Goal: Task Accomplishment & Management: Manage account settings

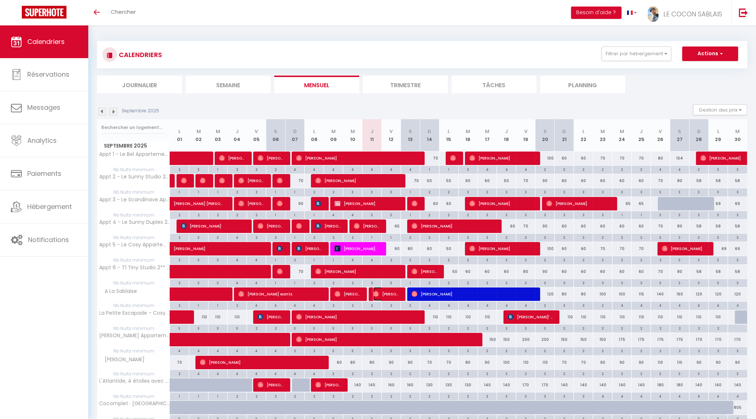
click at [389, 291] on span "[PERSON_NAME]" at bounding box center [386, 294] width 26 height 14
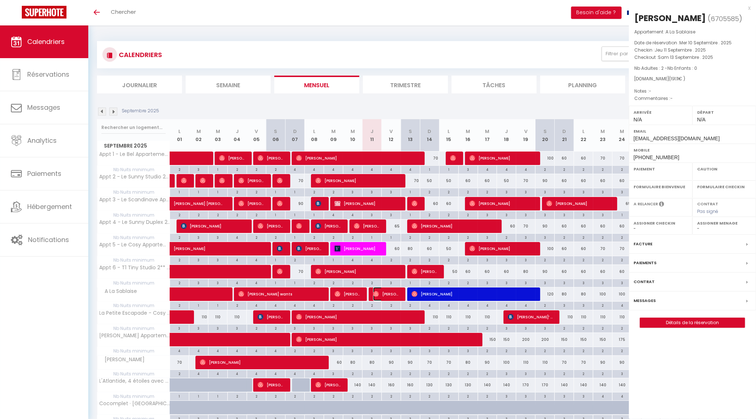
select select "OK"
select select "0"
select select "1"
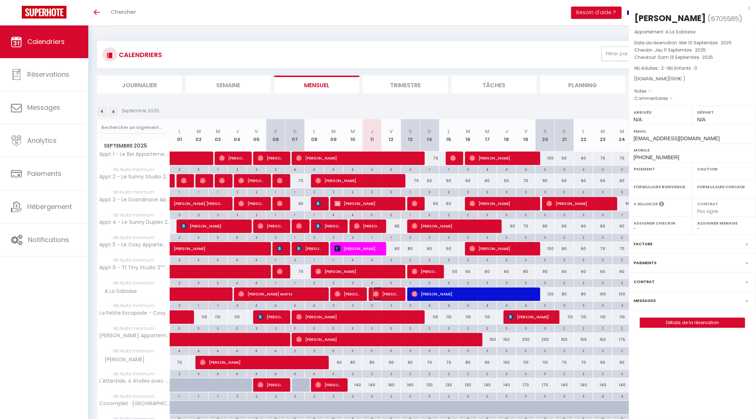
select select
select select "19657"
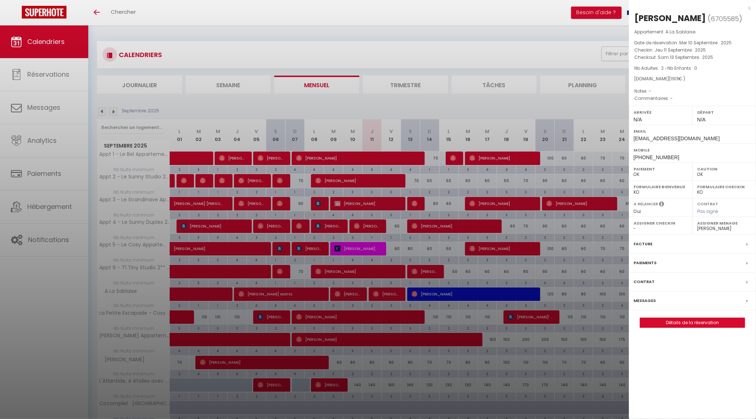
click at [574, 8] on div "x" at bounding box center [690, 8] width 122 height 9
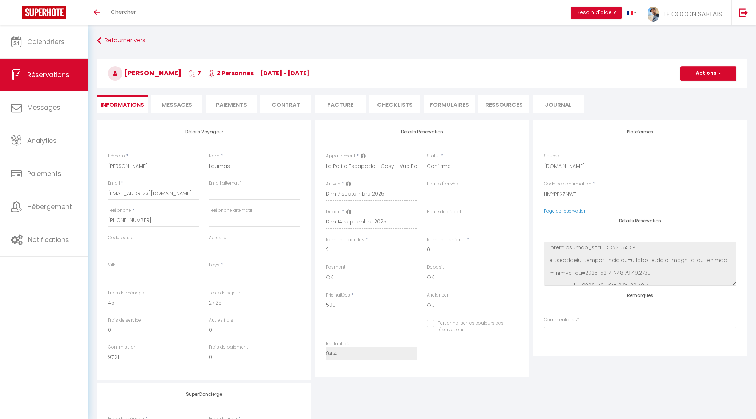
select select
select select "66446"
select select
select select "1"
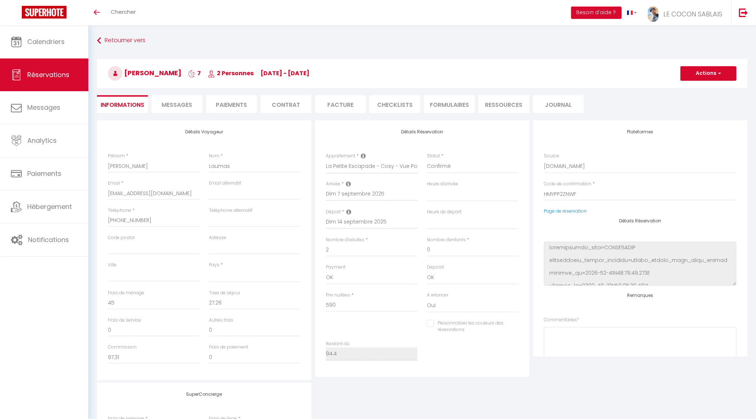
click at [181, 103] on span "Messages" at bounding box center [177, 105] width 31 height 8
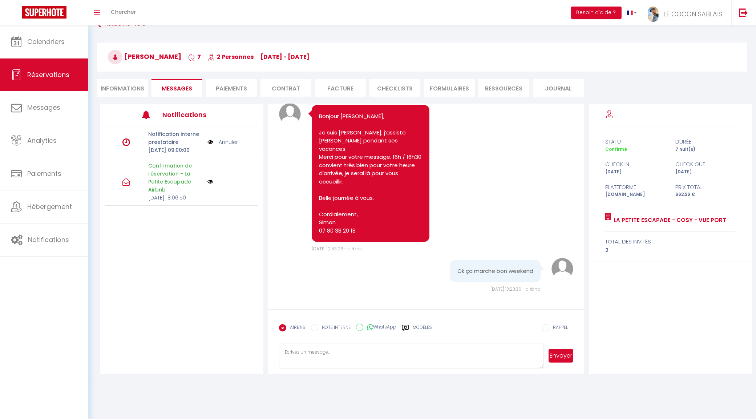
scroll to position [25, 0]
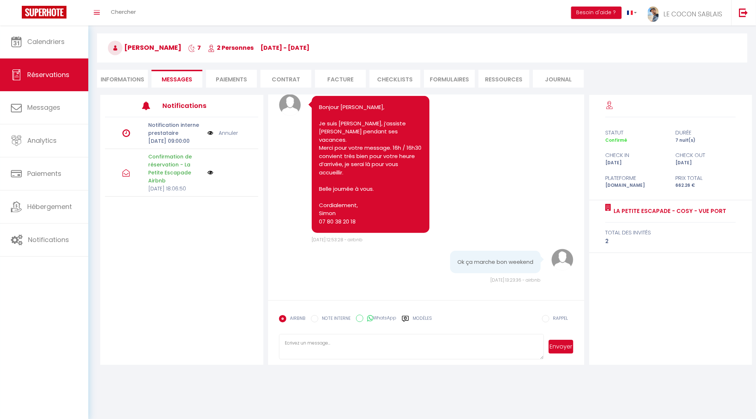
click at [421, 322] on label "Modèles" at bounding box center [422, 321] width 19 height 13
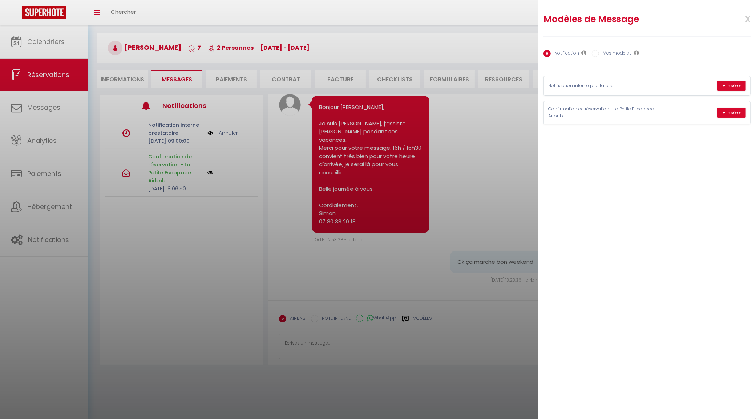
click at [502, 194] on div at bounding box center [378, 209] width 756 height 419
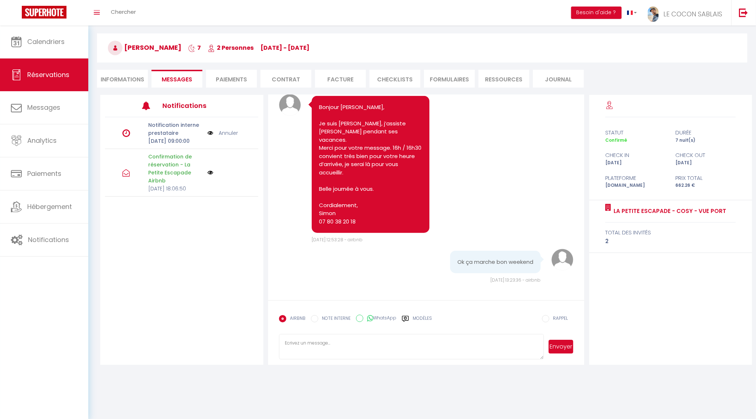
click at [431, 315] on label "Modèles" at bounding box center [422, 321] width 19 height 13
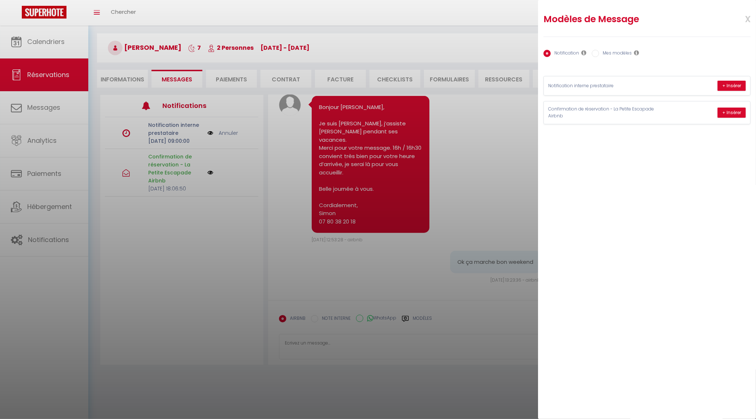
click at [617, 53] on label "Mes modèles" at bounding box center [615, 54] width 33 height 8
click at [599, 53] on input "Mes modèles" at bounding box center [595, 53] width 7 height 7
radio input "true"
radio input "false"
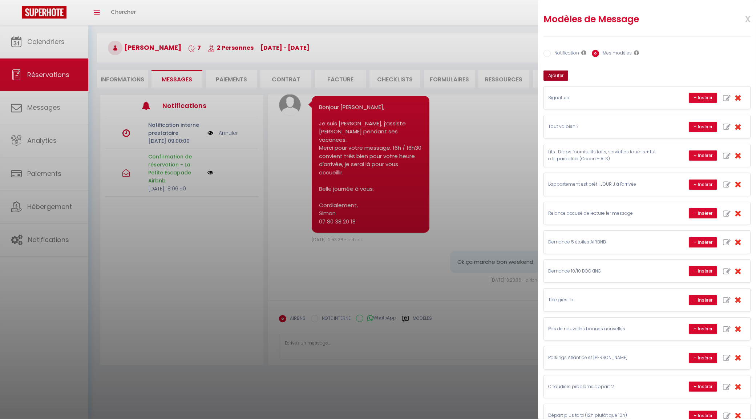
click at [558, 79] on button "Ajouter" at bounding box center [556, 75] width 25 height 10
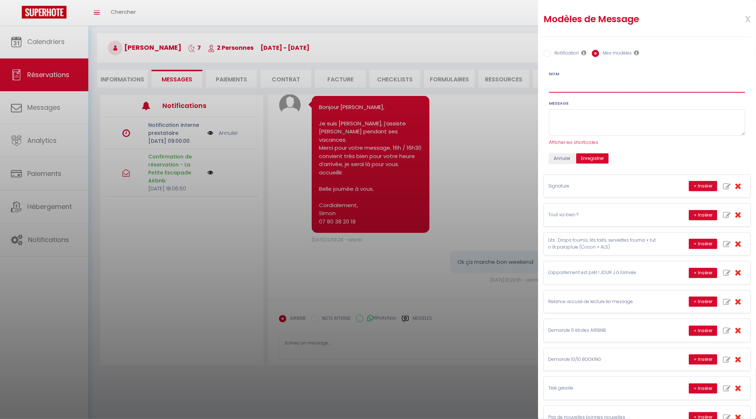
click at [574, 86] on input "Nom" at bounding box center [647, 86] width 196 height 13
type input "ALS en attendant que le ménage soit prêt"
click at [574, 113] on textarea at bounding box center [647, 122] width 196 height 27
paste textarea "PS : si vous souhaitez patientez au chaud et au sec avec un belle vue mer en at…"
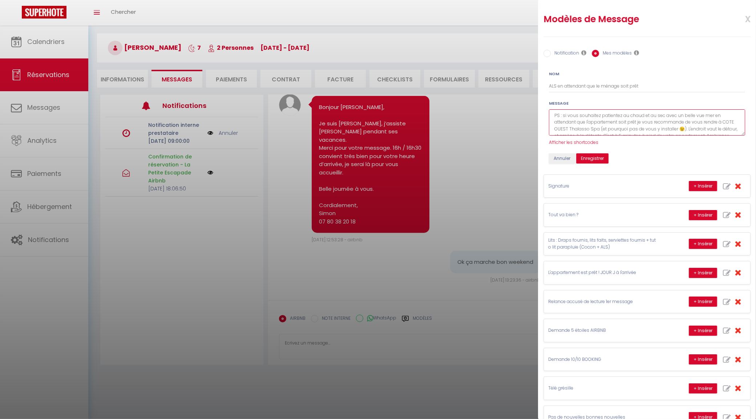
scroll to position [11, 0]
type textarea "PS : si vous souhaitez patientez au chaud et au sec avec un belle vue mer en at…"
click at [592, 162] on button "Enregistrer" at bounding box center [592, 158] width 32 height 10
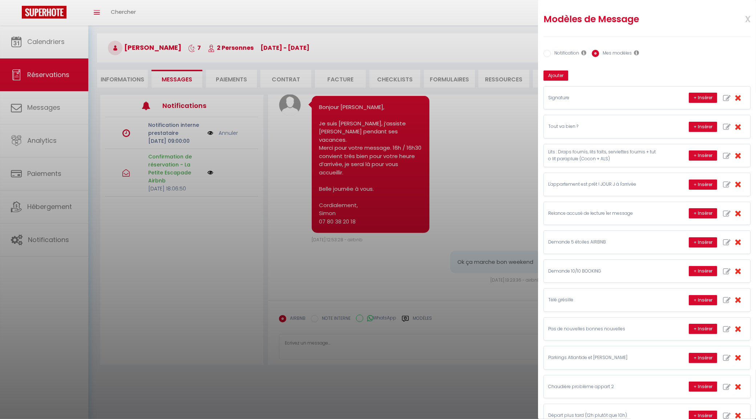
click at [740, 19] on span "x" at bounding box center [739, 18] width 23 height 17
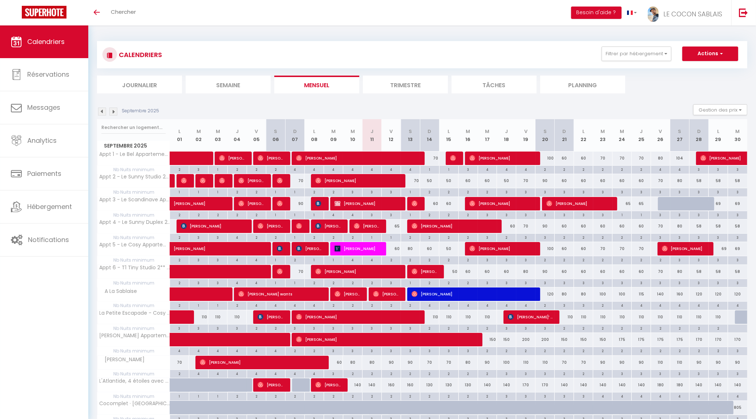
click at [396, 249] on div "60" at bounding box center [391, 248] width 19 height 13
type input "60"
type input "Ven 12 Septembre 2025"
type input "Sam 13 Septembre 2025"
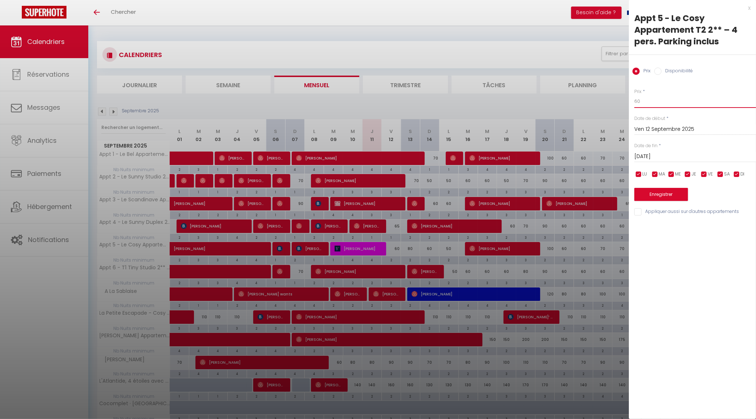
click at [675, 102] on input "60" at bounding box center [695, 101] width 122 height 13
type input "6"
type input "80"
click at [654, 201] on button "Enregistrer" at bounding box center [661, 194] width 54 height 13
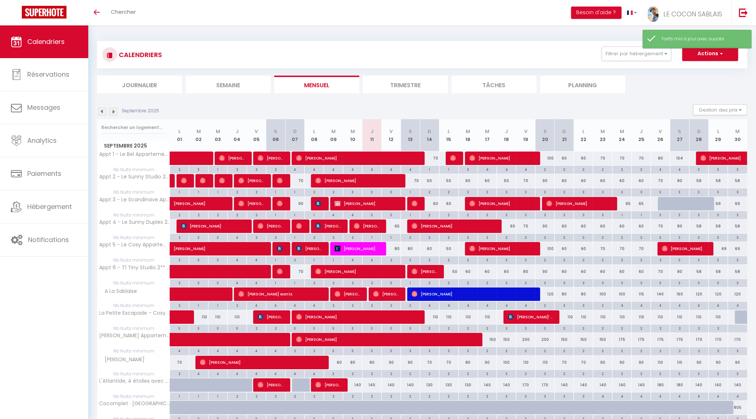
click at [391, 259] on div "2" at bounding box center [391, 259] width 19 height 7
type input "2"
type input "Ven 12 Septembre 2025"
type input "[DATE]"
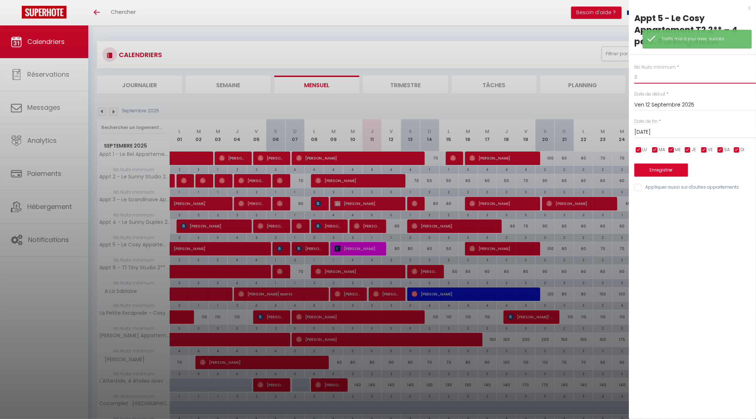
click at [658, 76] on input "2" at bounding box center [695, 76] width 122 height 13
type input "1"
click at [659, 173] on button "Enregistrer" at bounding box center [661, 170] width 54 height 13
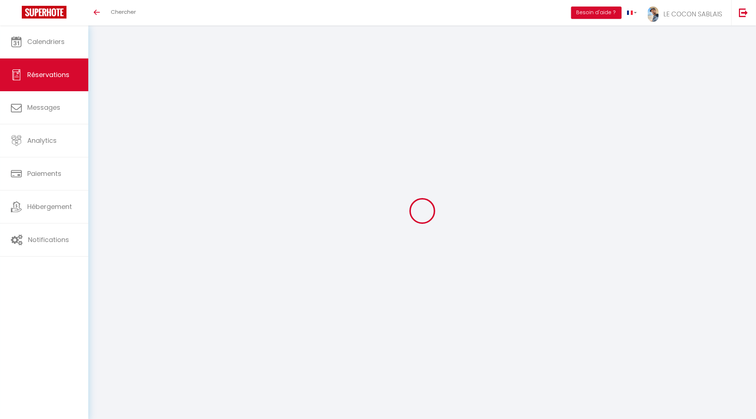
select select
checkbox input "false"
select select
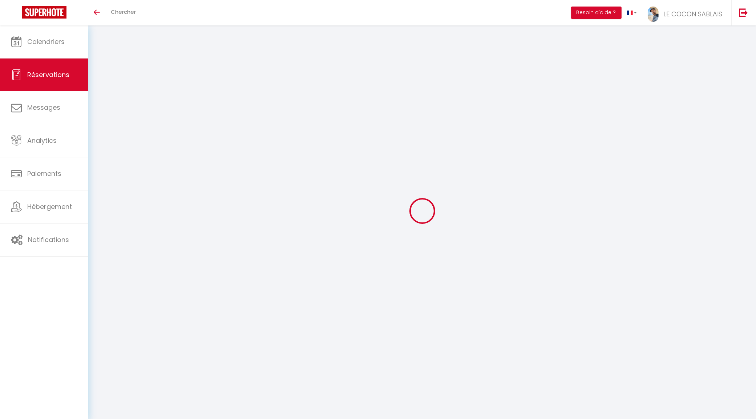
select select
checkbox input "false"
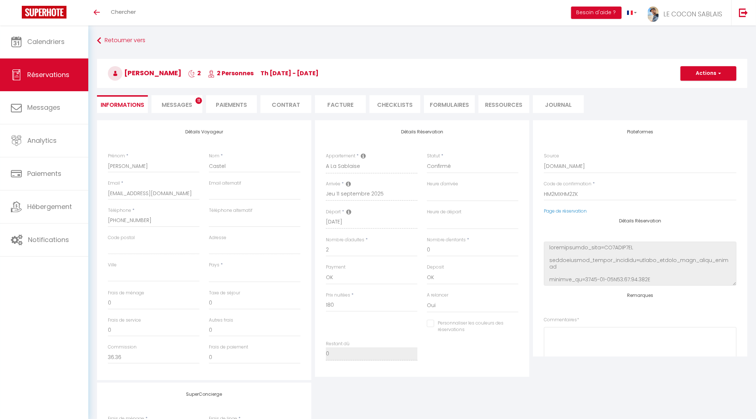
select select
type input "11.11"
select select
checkbox input "false"
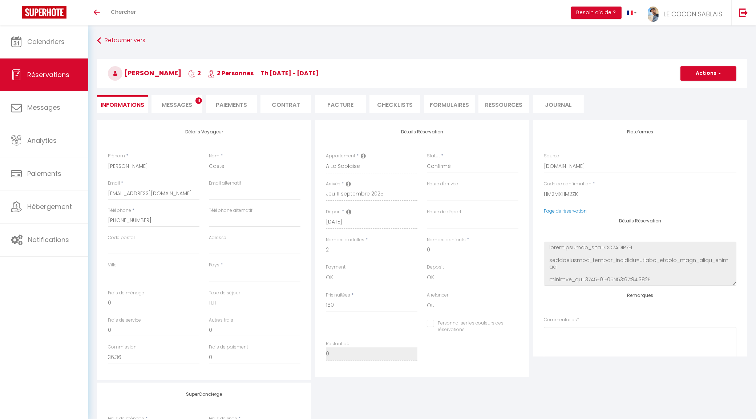
select select
checkbox input "false"
select select
click at [175, 104] on span "Messages" at bounding box center [177, 105] width 31 height 8
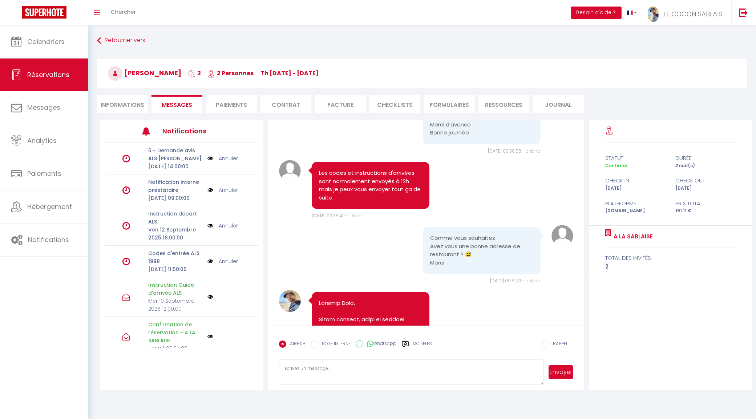
scroll to position [2540, 0]
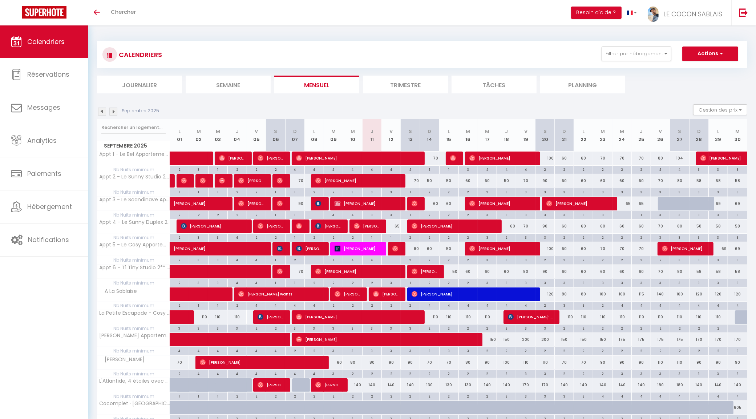
click at [412, 259] on div "2" at bounding box center [410, 259] width 19 height 7
type input "2"
type input "Sam 13 Septembre 2025"
type input "Dim 14 Septembre 2025"
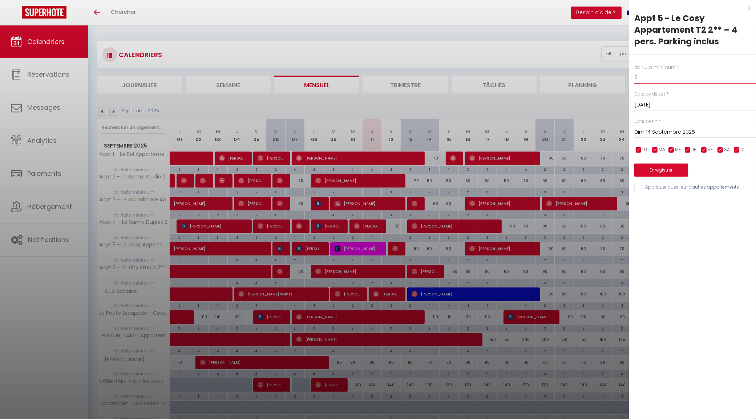
click at [663, 79] on input "2" at bounding box center [695, 76] width 122 height 13
type input "&"
type input "1"
click at [663, 169] on button "Enregistrer" at bounding box center [661, 170] width 54 height 13
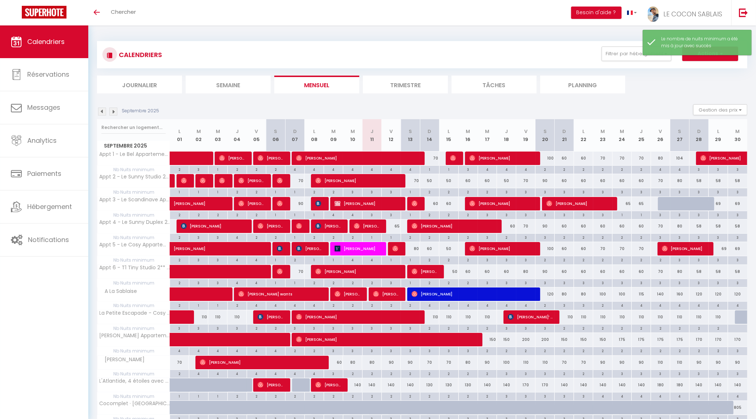
click at [416, 251] on div "80" at bounding box center [410, 248] width 19 height 13
type input "80"
type input "Sam 13 Septembre 2025"
type input "Dim 14 Septembre 2025"
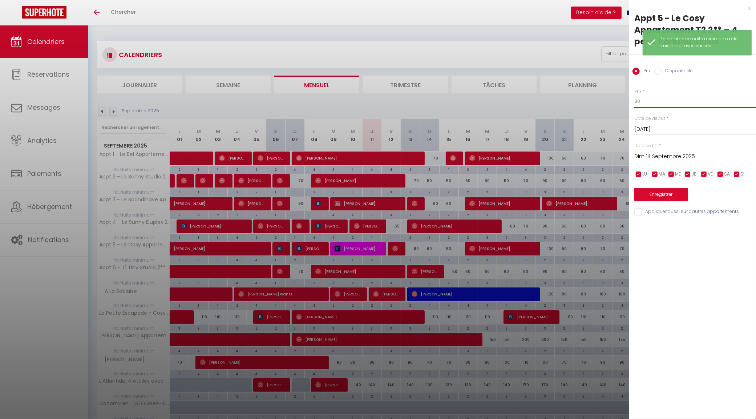
click at [658, 99] on input "80" at bounding box center [695, 101] width 122 height 13
type input "8"
type input "90"
click at [659, 196] on button "Enregistrer" at bounding box center [661, 194] width 54 height 13
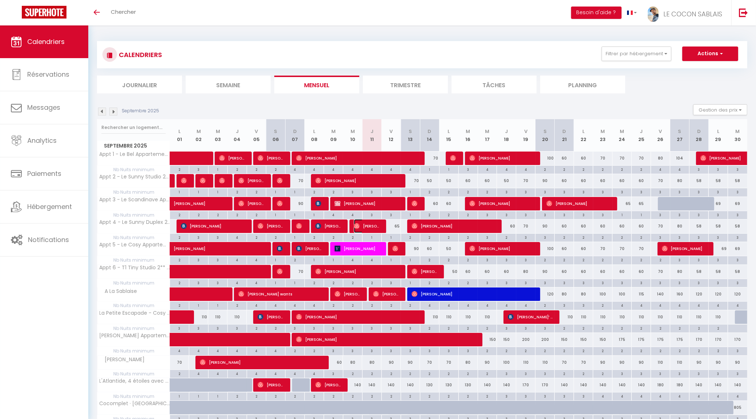
drag, startPoint x: 374, startPoint y: 227, endPoint x: 368, endPoint y: 223, distance: 7.7
click at [374, 227] on span "Catherine Savareux" at bounding box center [367, 226] width 26 height 14
select select "OK"
select select "0"
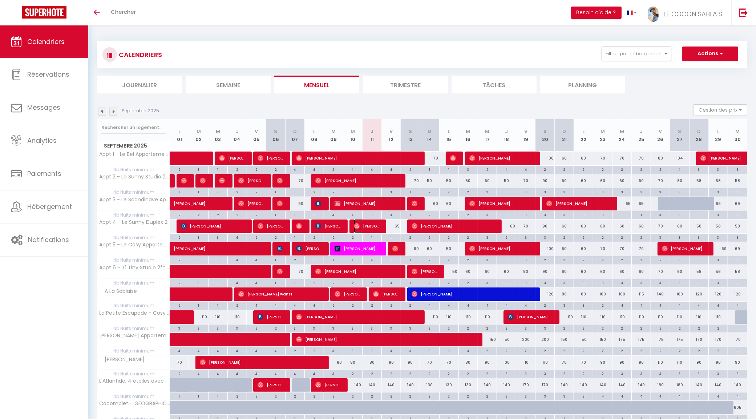
select select "0"
select select "1"
select select
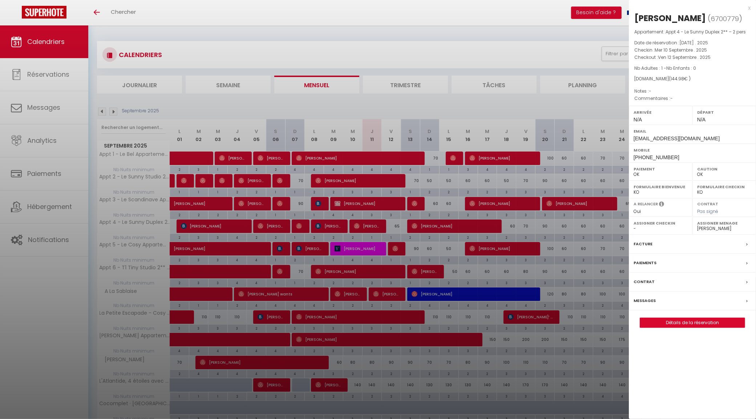
click at [368, 224] on div at bounding box center [378, 209] width 756 height 419
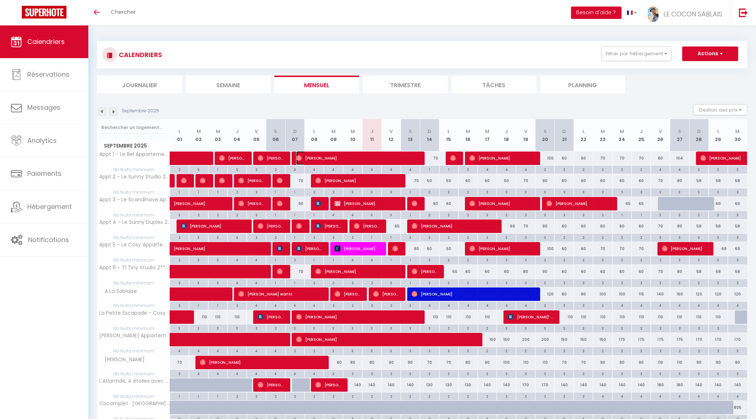
click at [375, 156] on span "Eric Belzanne" at bounding box center [357, 158] width 122 height 14
select select "36187"
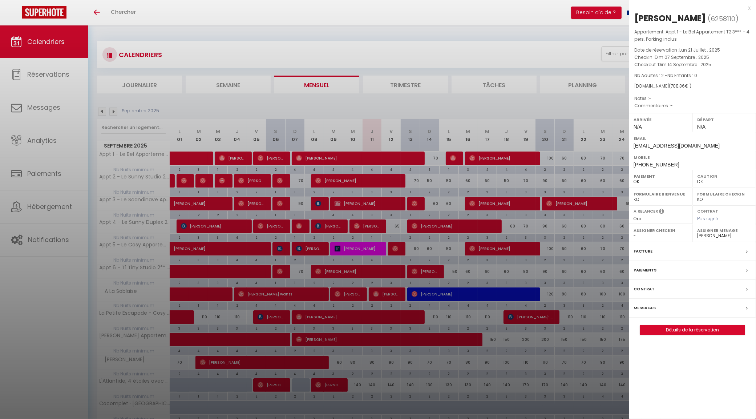
click at [379, 203] on div at bounding box center [378, 209] width 756 height 419
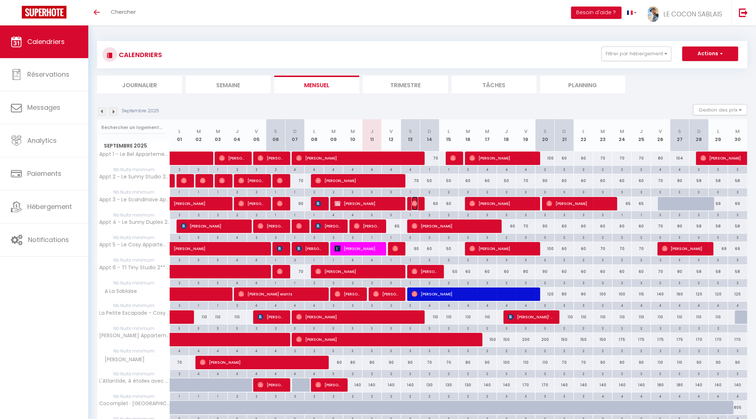
click at [412, 205] on img at bounding box center [415, 204] width 6 height 6
select select
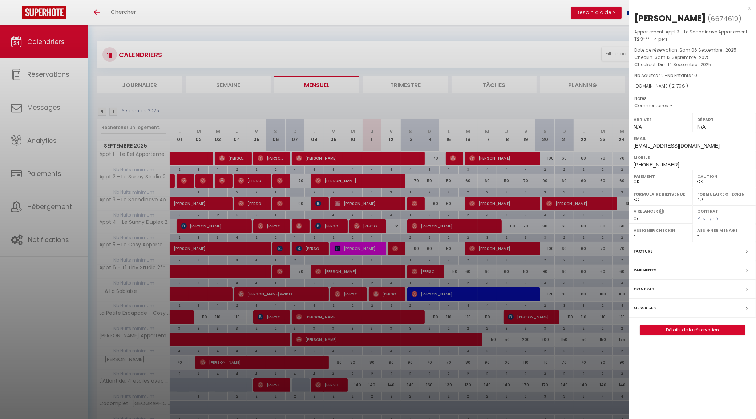
click at [412, 204] on div at bounding box center [378, 209] width 756 height 419
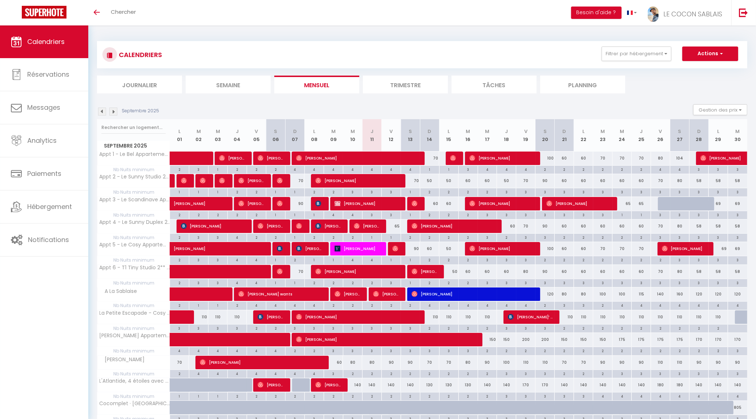
click at [433, 317] on div "110" at bounding box center [429, 316] width 19 height 13
type input "110"
type input "Dim 14 Septembre 2025"
type input "Lun 15 Septembre 2025"
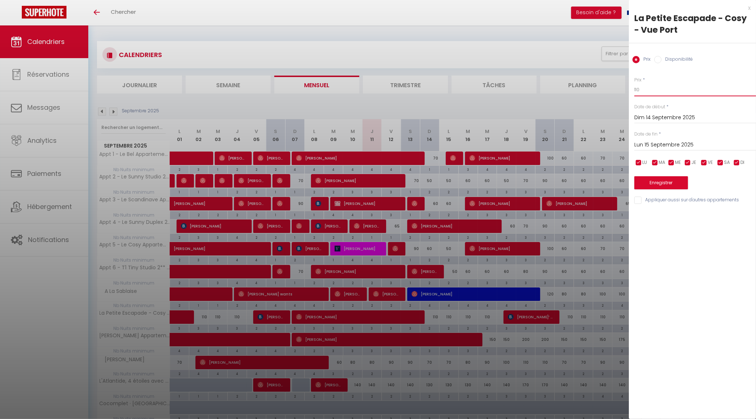
drag, startPoint x: 647, startPoint y: 89, endPoint x: 607, endPoint y: 92, distance: 40.4
click at [607, 92] on body "🟢 Des questions ou besoin d'assistance pour la migration AirBnB? Connectez-vous…" at bounding box center [378, 239] width 756 height 428
type input "90"
click at [750, 7] on div "x" at bounding box center [690, 8] width 122 height 9
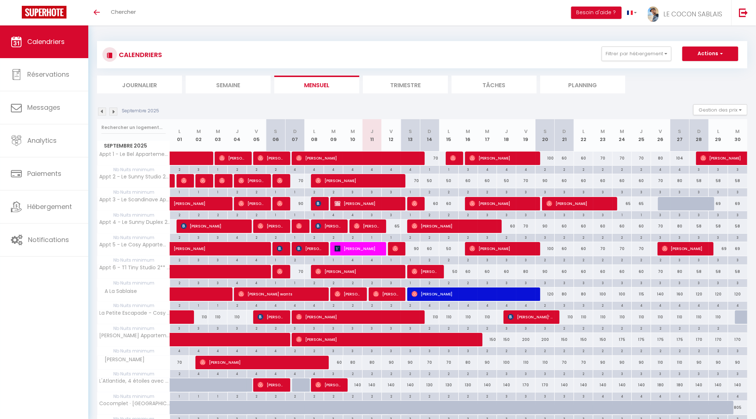
click at [451, 327] on div "2" at bounding box center [449, 327] width 19 height 7
type input "2"
type input "Lun 15 Septembre 2025"
type input "Mar 16 Septembre 2025"
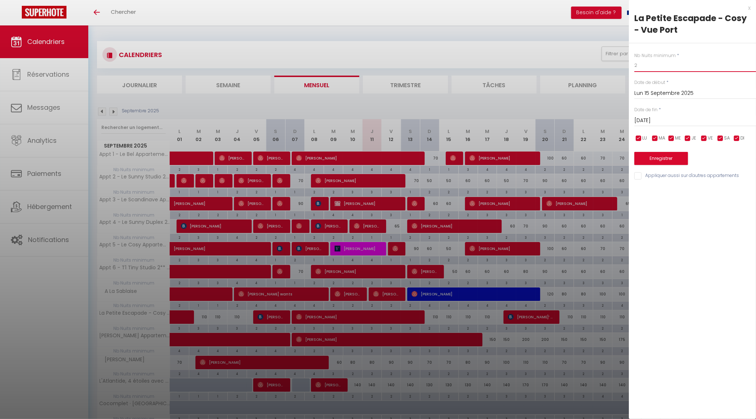
click at [644, 70] on input "2" at bounding box center [695, 65] width 122 height 13
click at [749, 7] on div "x" at bounding box center [690, 8] width 122 height 9
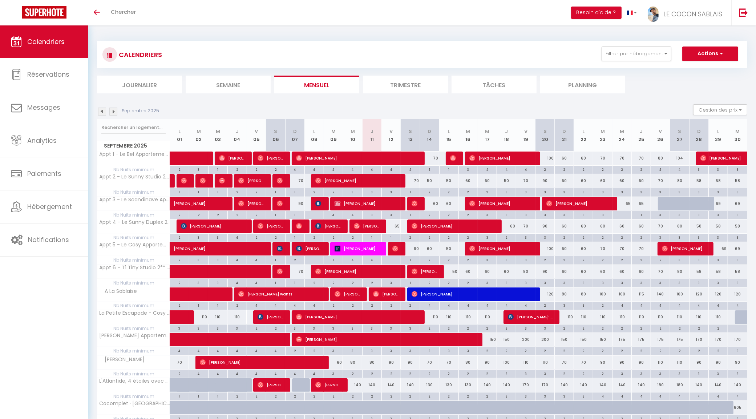
click at [453, 328] on div "2" at bounding box center [449, 327] width 19 height 7
type input "2"
type input "Lun 15 Septembre 2025"
type input "Mar 16 Septembre 2025"
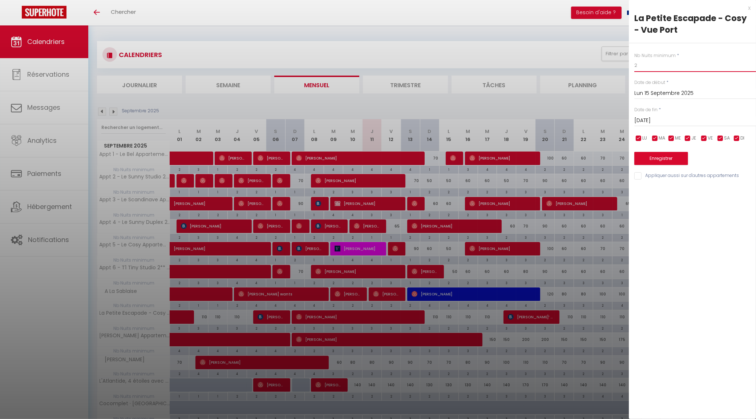
click at [649, 68] on input "2" at bounding box center [695, 65] width 122 height 13
type input "1"
click at [662, 120] on input "Mar 16 Septembre 2025" at bounding box center [695, 120] width 122 height 9
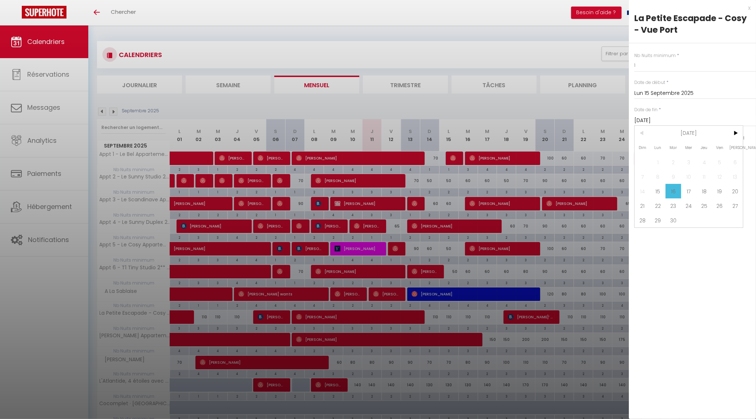
click at [696, 273] on div "x La Petite Escapade - Cosy - Vue Port Nb Nuits minimum * 1 Date de début * Lun…" at bounding box center [692, 209] width 127 height 419
click at [747, 8] on div "x" at bounding box center [690, 8] width 122 height 9
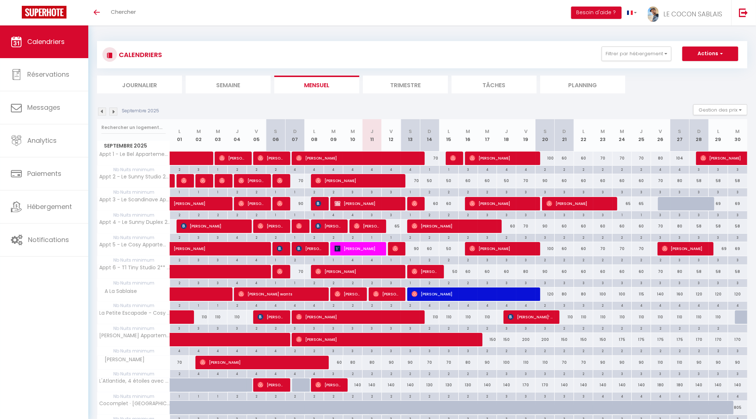
click at [432, 158] on div "70" at bounding box center [429, 158] width 19 height 13
type input "70"
type input "Dim 14 Septembre 2025"
type input "Lun 15 Septembre 2025"
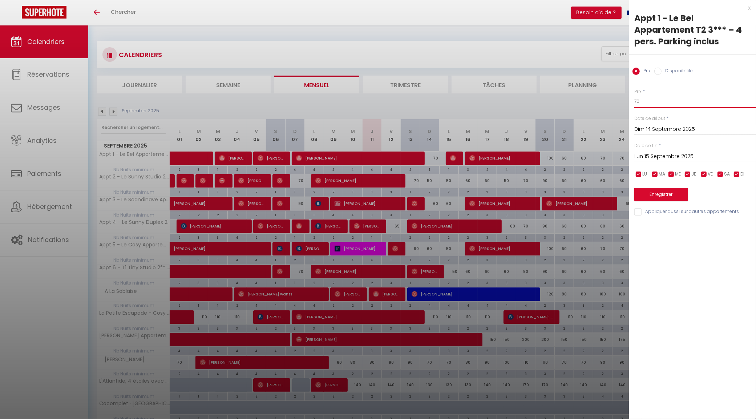
click at [666, 102] on input "70" at bounding box center [695, 101] width 122 height 13
type input "7"
type input "-"
type input "6"
click at [747, 8] on div "x" at bounding box center [690, 8] width 122 height 9
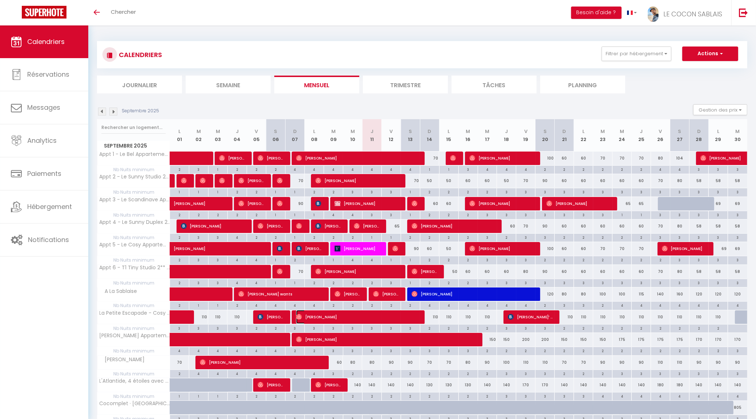
click at [342, 318] on span "Fred Laumas" at bounding box center [357, 317] width 122 height 14
select select "17757"
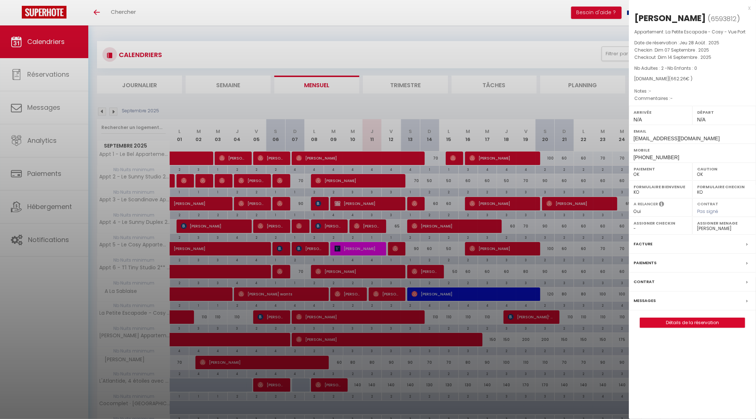
click at [459, 110] on div at bounding box center [378, 209] width 756 height 419
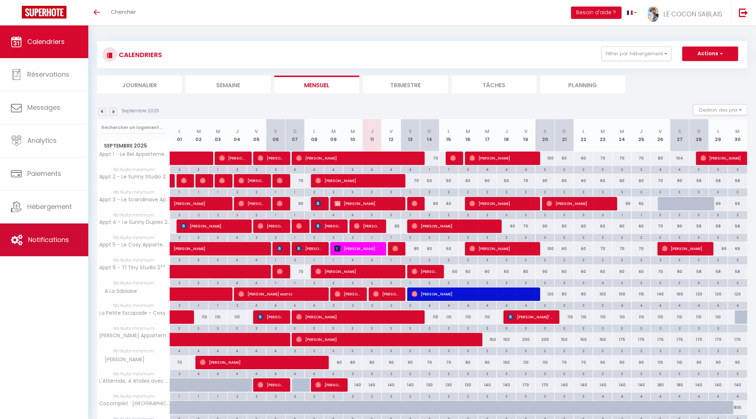
click at [57, 237] on span "Notifications" at bounding box center [48, 239] width 41 height 9
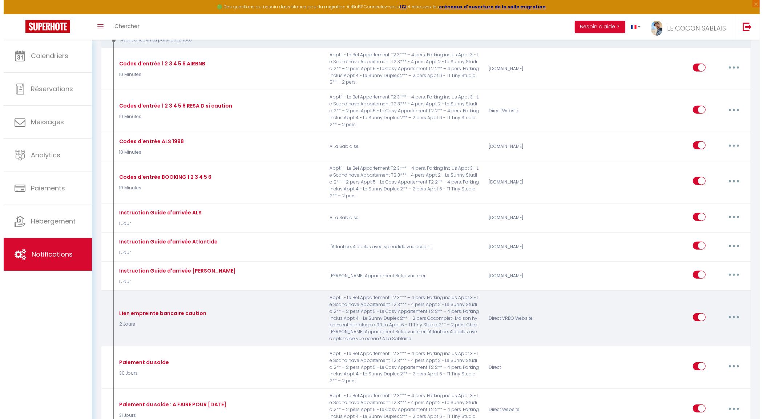
scroll to position [727, 0]
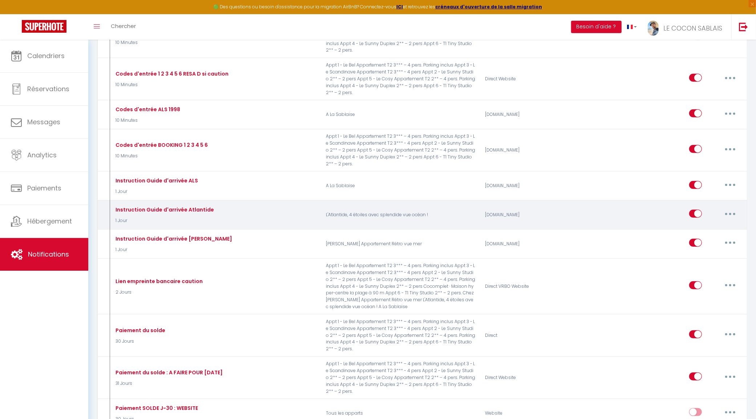
click at [732, 215] on button "button" at bounding box center [730, 214] width 20 height 12
click at [713, 241] on link "Dupliquer" at bounding box center [712, 243] width 54 height 12
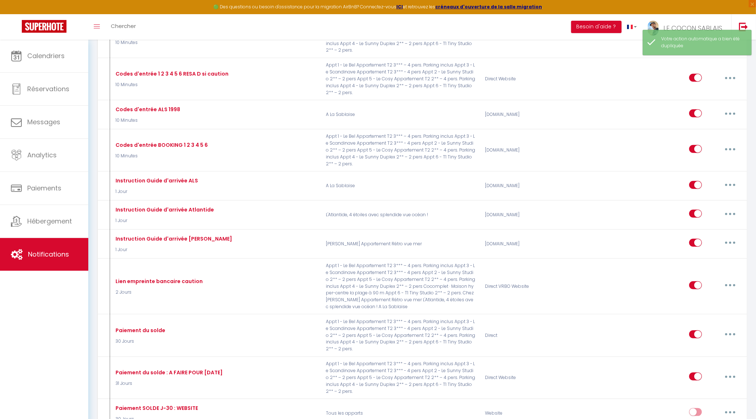
checkbox input "false"
checkbox input "true"
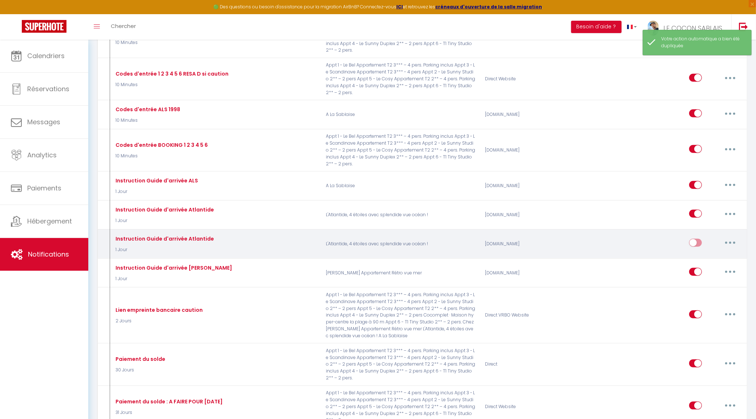
click at [730, 244] on button "button" at bounding box center [730, 243] width 20 height 12
click at [720, 258] on link "Editer" at bounding box center [712, 259] width 54 height 12
type input "Instruction Guide d'arrivée Atlantide"
select select "1 Jour"
select select
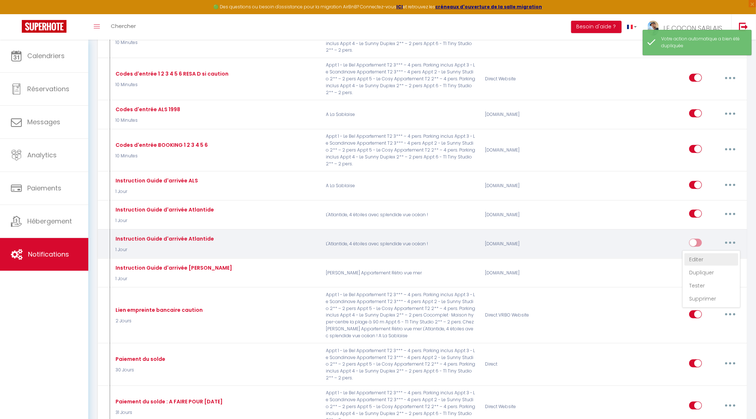
checkbox input "true"
checkbox input "false"
radio input "true"
type input "Instruction d'arrivée APPART 2"
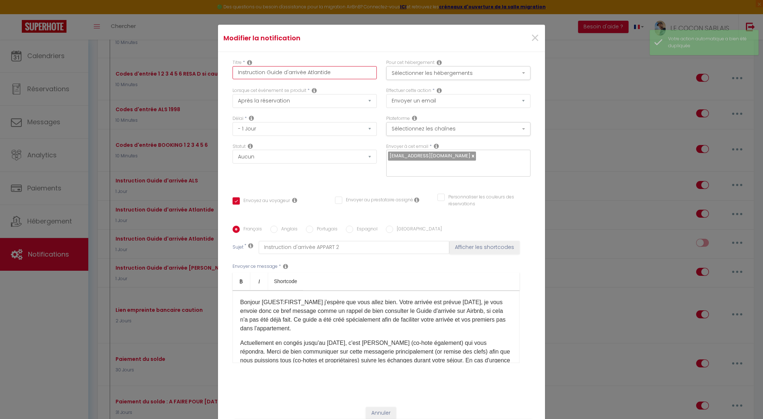
click at [314, 72] on input "Instruction Guide d'arrivée Atlantide" at bounding box center [305, 72] width 144 height 13
type input "Instruction Guide d'arrivée o"
checkbox input "true"
checkbox input "false"
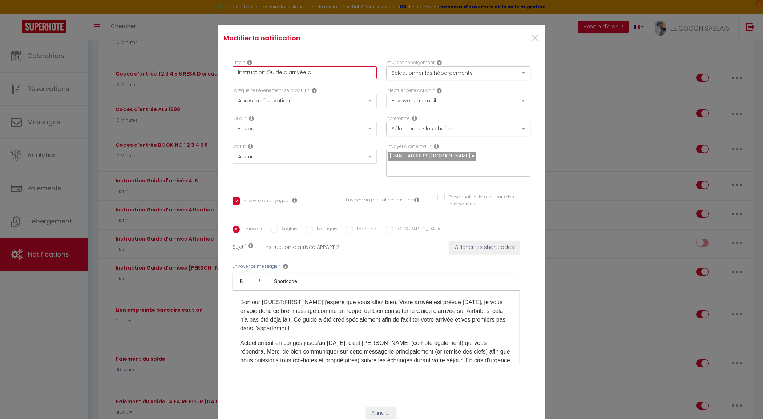
checkbox input "false"
type input "Instruction Guide d'arrivée"
checkbox input "true"
checkbox input "false"
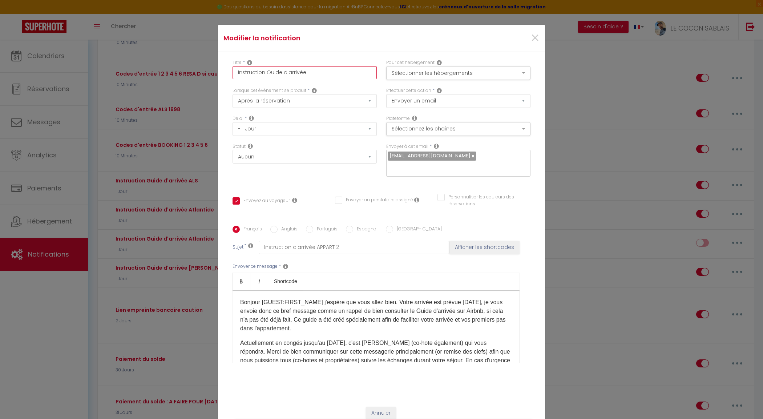
type input "Instruction Guide d'arrivée O"
checkbox input "true"
checkbox input "false"
type input "Instruction Guide d'arrivée Ol"
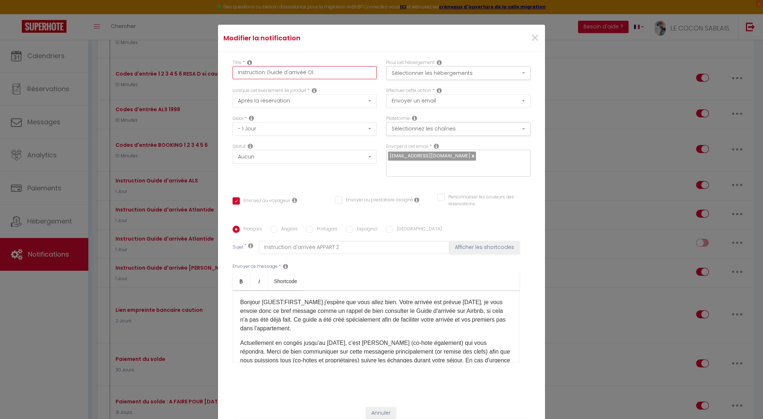
checkbox input "true"
checkbox input "false"
type input "Instruction Guide d'arrivée Olo"
checkbox input "true"
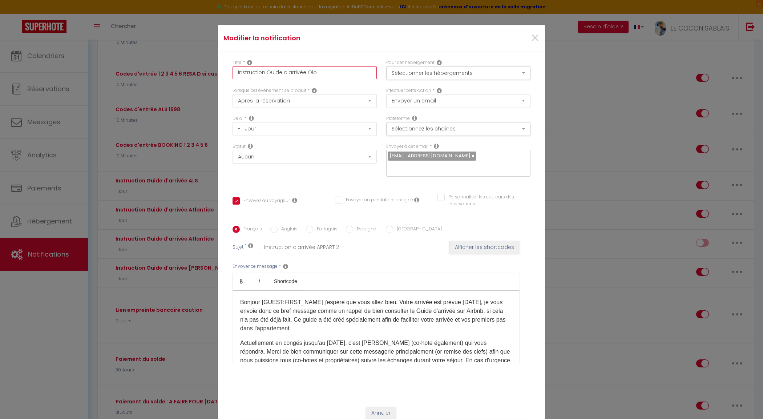
checkbox input "false"
type input "Instruction Guide d'arrivée Olon"
checkbox input "true"
checkbox input "false"
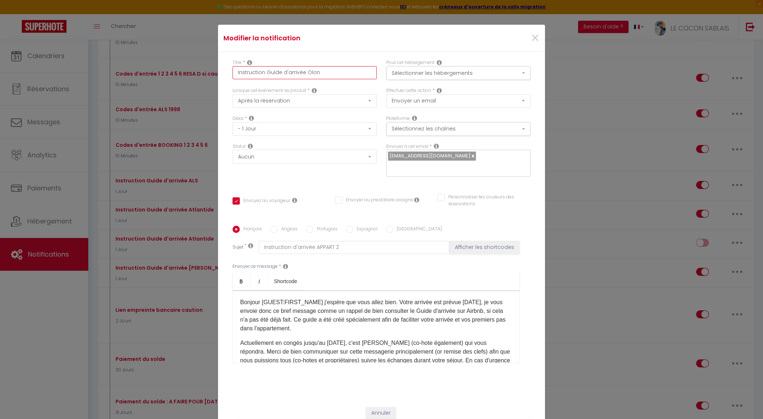
checkbox input "false"
type input "Instruction Guide d'arrivée Olonn"
checkbox input "true"
checkbox input "false"
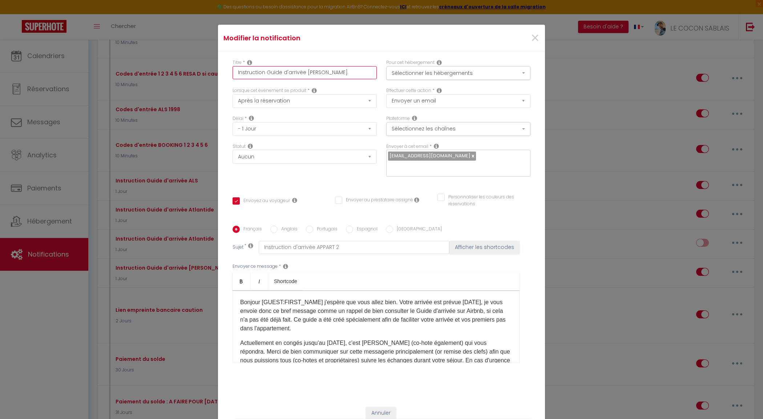
type input "Instruction Guide d'arrivée Olonne"
checkbox input "true"
checkbox input "false"
type input "Instruction Guide d'arrivée Olonn"
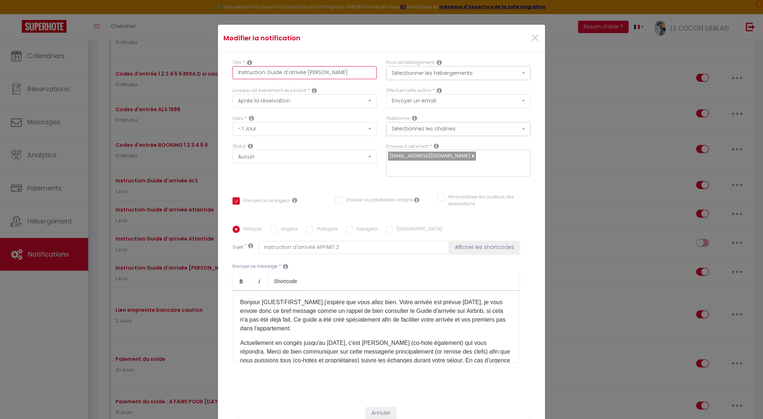
checkbox input "true"
checkbox input "false"
type input "Instruction Guide d'arrivée Olonna"
checkbox input "true"
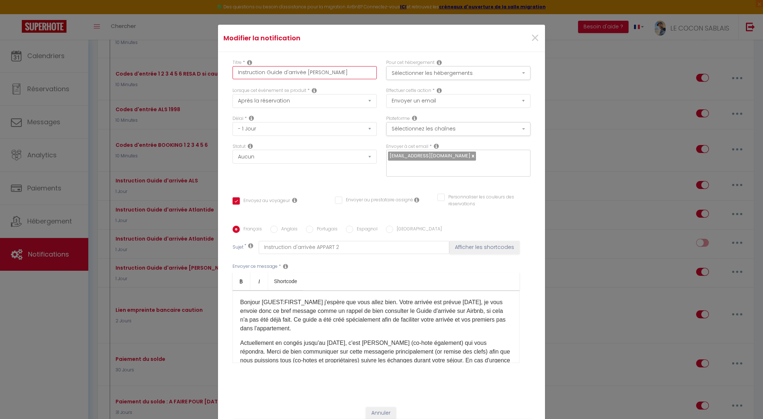
checkbox input "false"
type input "Instruction Guide d'arrivée Olonna"
click at [327, 314] on p "Bonjour [GUEST:FIRST_NAME]​ j'espère que vous allez bien. Votre arrivée est pré…" at bounding box center [376, 315] width 272 height 35
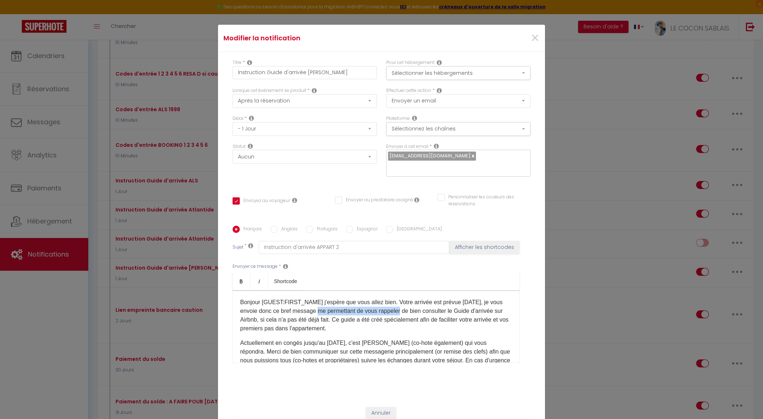
drag, startPoint x: 316, startPoint y: 310, endPoint x: 398, endPoint y: 311, distance: 81.8
click at [398, 311] on p "Bonjour [GUEST:FIRST_NAME]​ j'espère que vous allez bien. Votre arrivée est pré…" at bounding box center [376, 315] width 272 height 35
click at [263, 321] on p "Bonjour [GUEST:FIRST_NAME]​ j'espère que vous allez bien. Votre arrivée est pré…" at bounding box center [376, 315] width 272 height 35
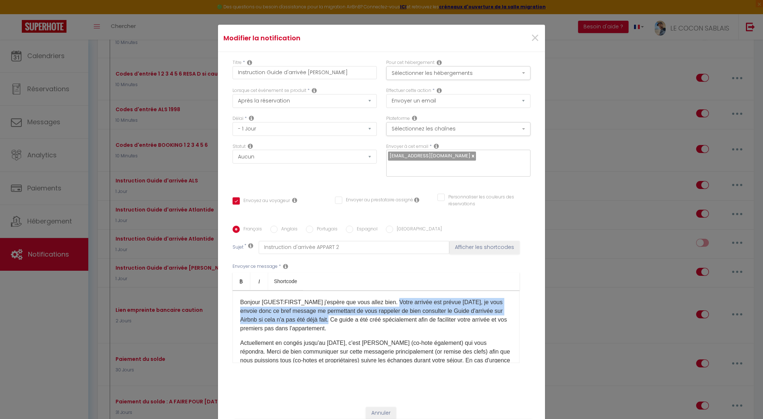
drag, startPoint x: 337, startPoint y: 322, endPoint x: 391, endPoint y: 302, distance: 58.0
click at [391, 302] on p "Bonjour [GUEST:FIRST_NAME]​ j'espère que vous allez bien. Votre arrivée est pré…" at bounding box center [376, 315] width 272 height 35
copy p "Votre arrivée est prévue demain, je vous envoie donc ce bref message me permett…"
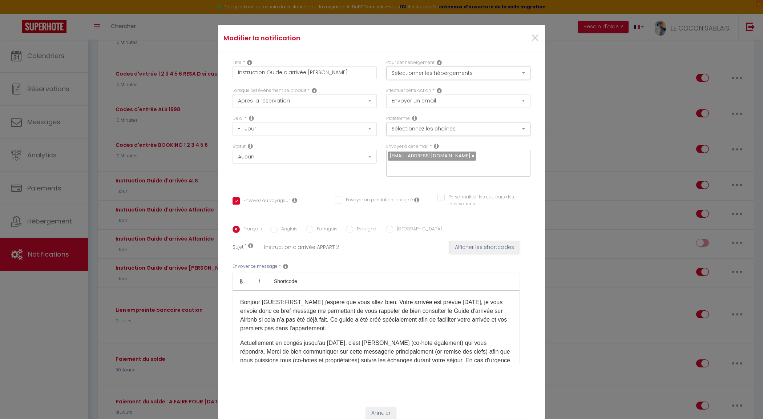
click at [401, 327] on p "Bonjour [GUEST:FIRST_NAME]​ j'espère que vous allez bien. Votre arrivée est pré…" at bounding box center [376, 315] width 272 height 35
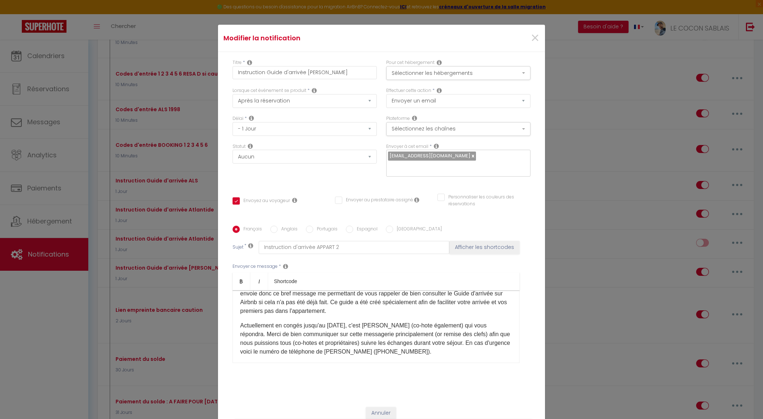
scroll to position [38, 0]
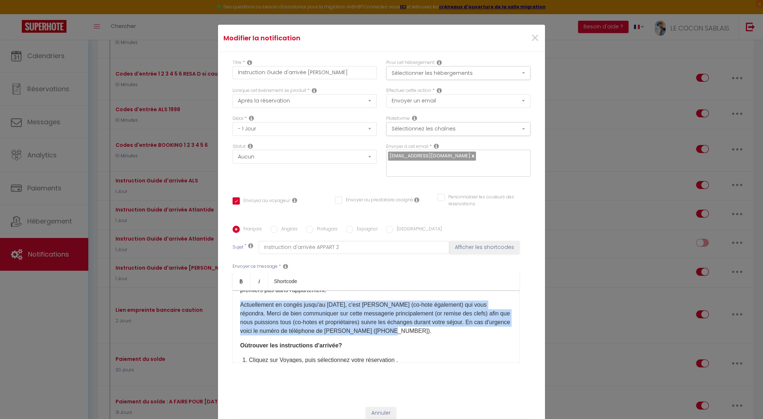
drag, startPoint x: 395, startPoint y: 332, endPoint x: 235, endPoint y: 309, distance: 161.9
click at [235, 309] on div "Bonjour [GUEST:FIRST_NAME]​ j'espère que vous allez bien. Votre arrivée est pré…" at bounding box center [376, 326] width 287 height 73
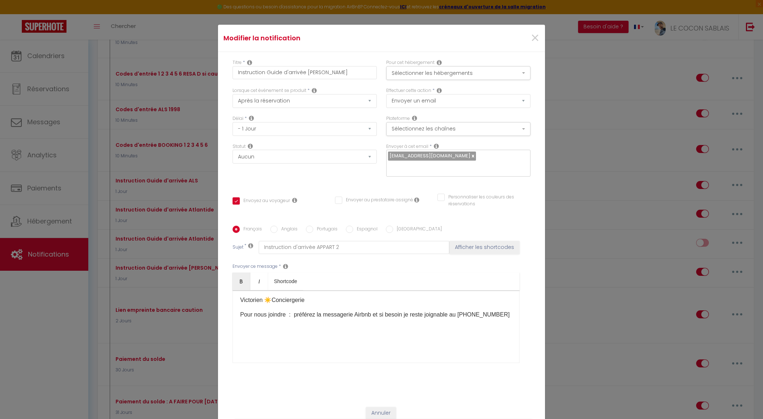
scroll to position [225, 0]
click at [300, 319] on p "Pour nous joindre : préférez la messagerie Airbnb et si besoin je reste joignab…" at bounding box center [376, 314] width 272 height 9
click at [289, 310] on p "Pour nous joindre : préférez la messagerie Airbnb et si besoin je reste joignab…" at bounding box center [376, 314] width 272 height 9
click at [284, 310] on p "Pour nous joindre : préférez la messagerie Airbnb et si besoin je reste joignab…" at bounding box center [376, 314] width 272 height 9
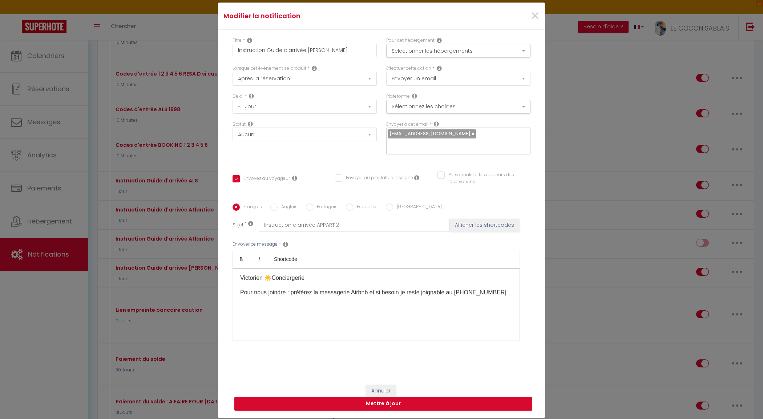
scroll to position [0, 0]
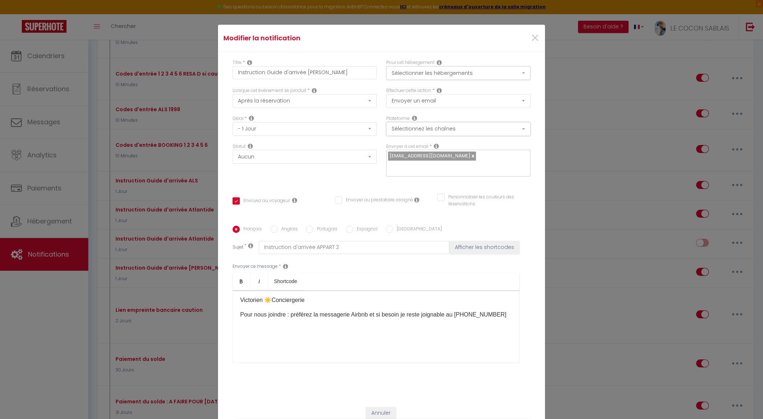
click at [444, 129] on button "Sélectionnez les chaînes" at bounding box center [458, 129] width 144 height 14
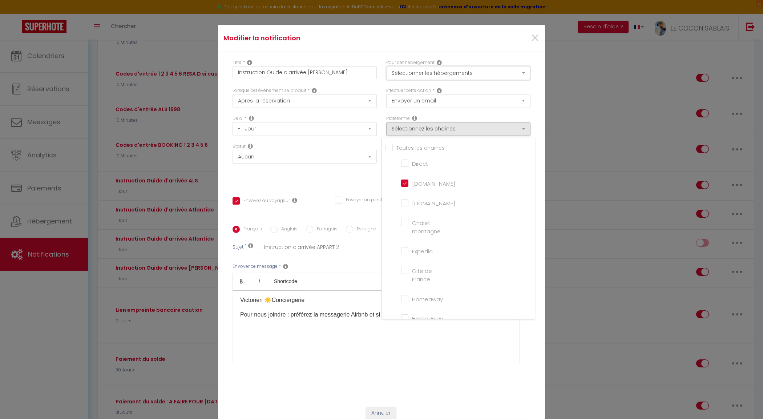
click at [445, 75] on button "Sélectionner les hébergements" at bounding box center [458, 73] width 144 height 14
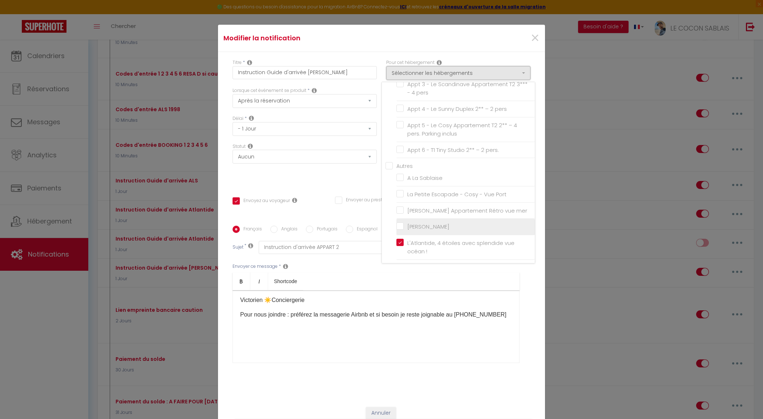
scroll to position [91, 0]
click at [404, 222] on label "L'Atlantide, 4 étoiles avec splendide vue océan !" at bounding box center [467, 229] width 126 height 17
click at [396, 225] on input "L'Atlantide, 4 étoiles avec splendide vue océan !" at bounding box center [465, 228] width 138 height 7
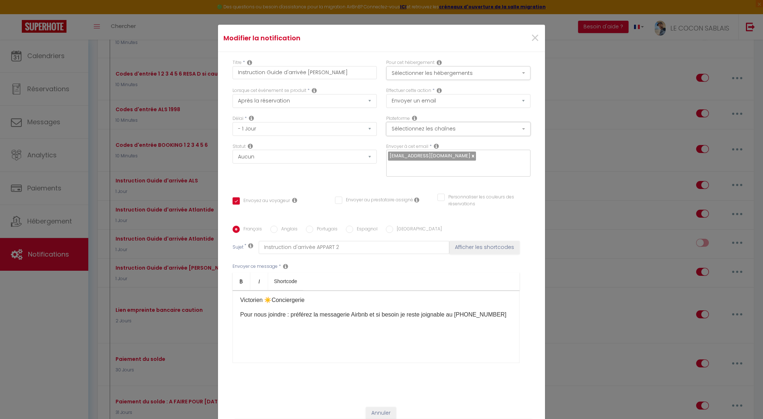
click at [409, 130] on button "Sélectionnez les chaînes" at bounding box center [458, 129] width 144 height 14
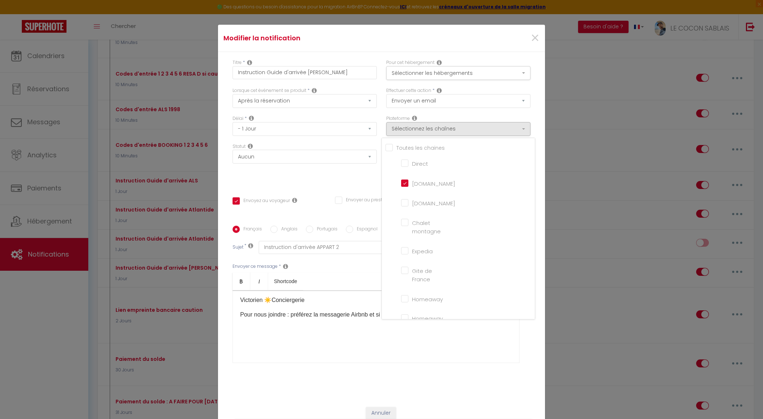
click at [533, 84] on div "Titre * Instruction Guide d'arrivée Olonna Pour cet hébergement Sélectionner le…" at bounding box center [381, 226] width 327 height 348
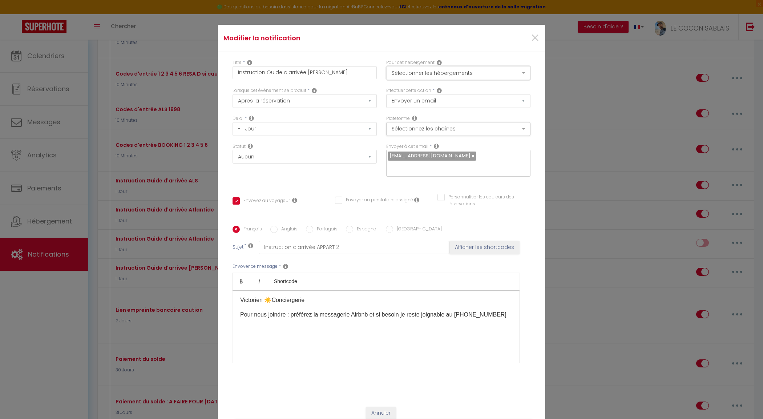
click at [460, 78] on button "Sélectionner les hébergements" at bounding box center [458, 73] width 144 height 14
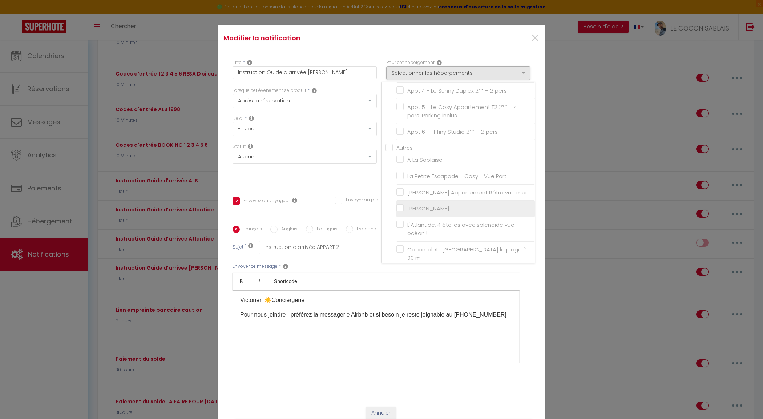
click at [400, 206] on input "[PERSON_NAME]" at bounding box center [465, 208] width 138 height 7
checkbox input "true"
checkbox input "false"
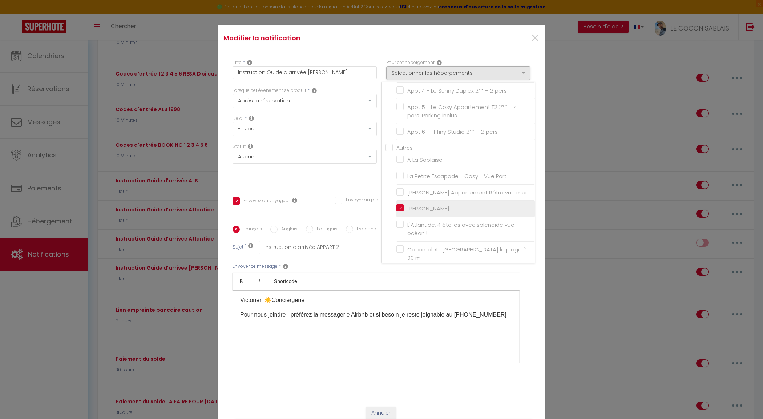
checkbox input "false"
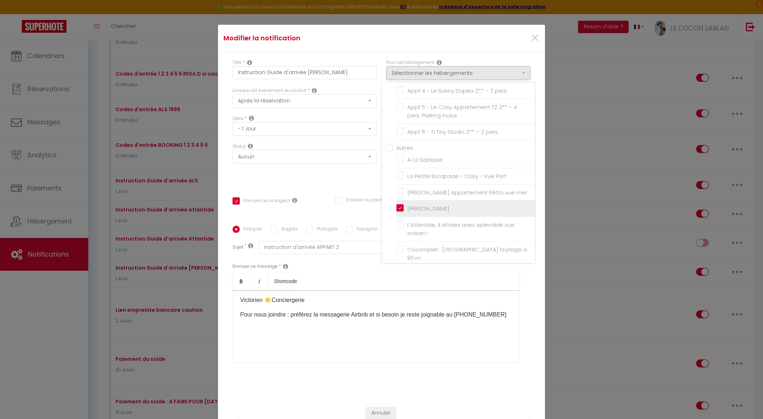
checkbox input "false"
checkbox input "true"
checkbox input "false"
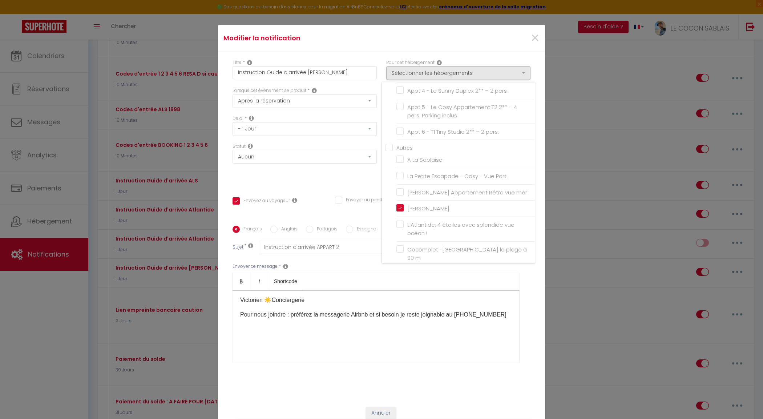
click at [537, 197] on div "Titre * Instruction Guide d'arrivée Olonna Pour cet hébergement Sélectionner le…" at bounding box center [381, 226] width 327 height 348
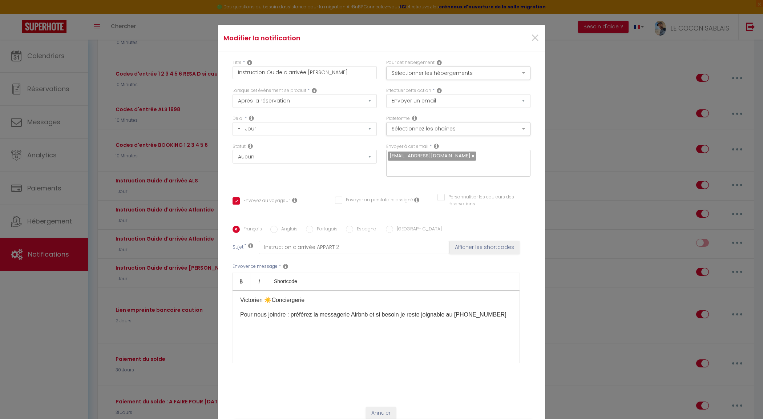
scroll to position [45, 0]
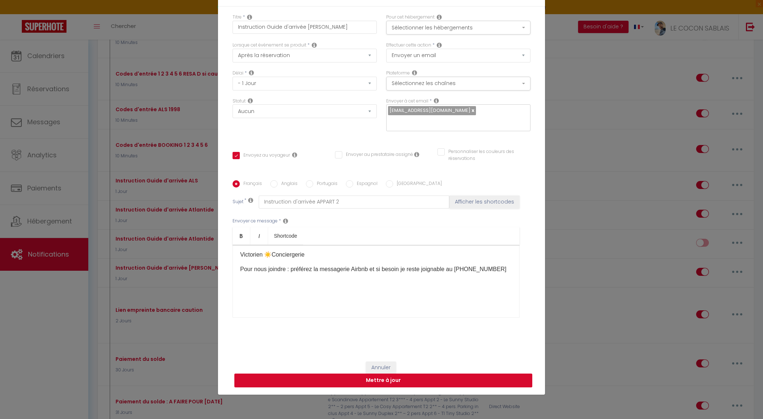
click at [391, 381] on button "Mettre à jour" at bounding box center [383, 381] width 298 height 14
checkbox input "true"
checkbox input "false"
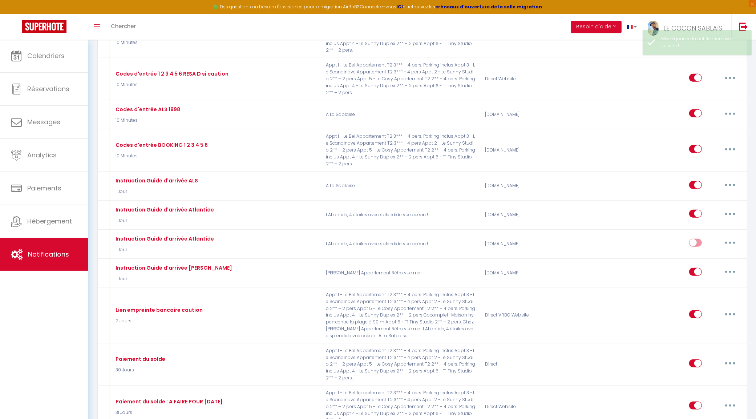
checkbox input "true"
checkbox input "false"
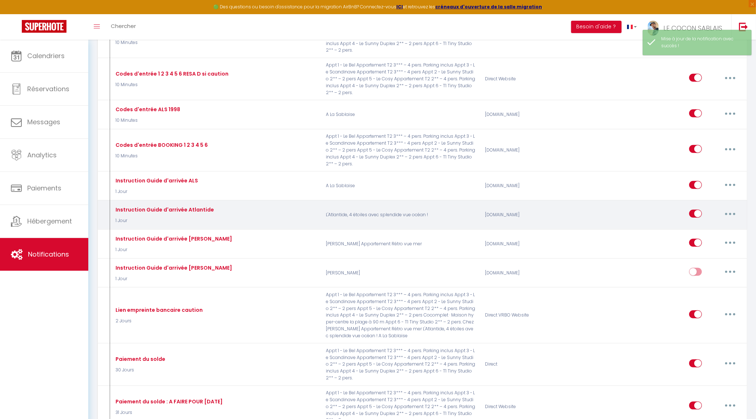
click at [729, 213] on button "button" at bounding box center [730, 214] width 20 height 12
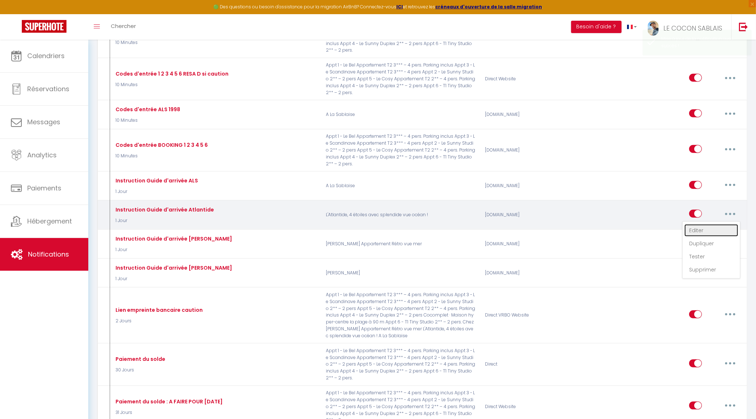
click at [710, 231] on link "Editer" at bounding box center [712, 230] width 54 height 12
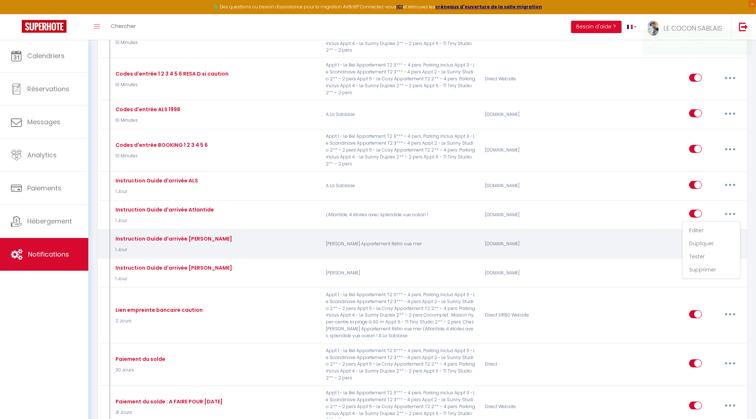
type input "Instruction Guide d'arrivée Atlantide"
select select "1 Jour"
select select
checkbox input "true"
checkbox input "false"
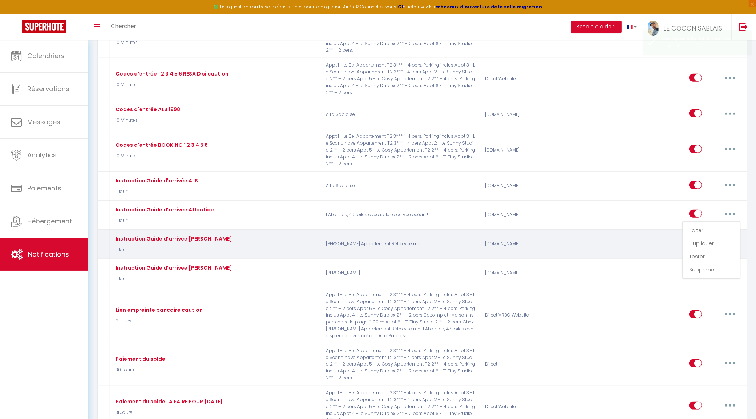
checkbox input "false"
radio input "true"
type input "Instruction d'arrivée APPART 2"
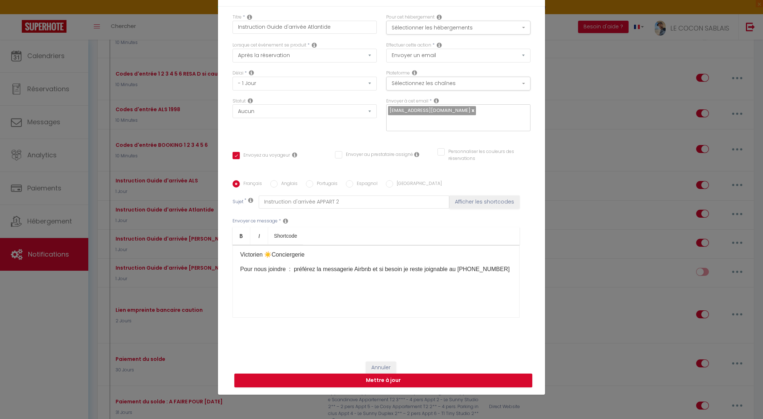
scroll to position [264, 0]
click at [290, 274] on p "Pour nous joindre : préférez la messagerie Airbnb et si besoin je reste joignab…" at bounding box center [376, 269] width 272 height 9
click at [284, 274] on p "Pour nous joindre : préférez la messagerie Airbnb et si besoin je reste joignab…" at bounding box center [376, 269] width 272 height 9
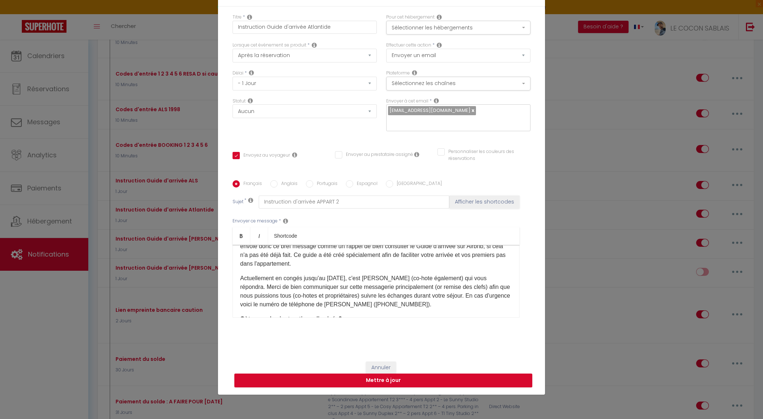
scroll to position [23, 0]
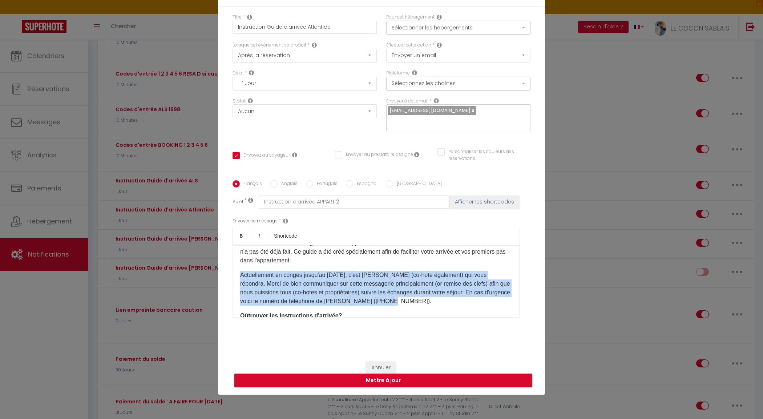
drag, startPoint x: 383, startPoint y: 300, endPoint x: 237, endPoint y: 278, distance: 148.5
click at [240, 278] on p "Actuellement en congés jusqu'au 10 septembre, c'est Simon (co-hote également) q…" at bounding box center [376, 288] width 272 height 35
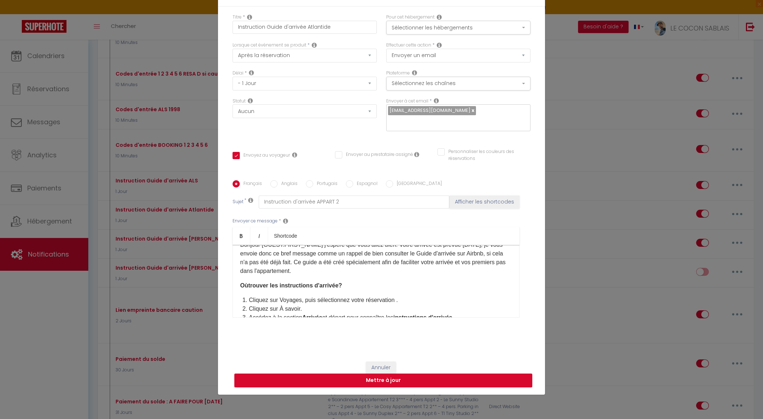
scroll to position [2, 0]
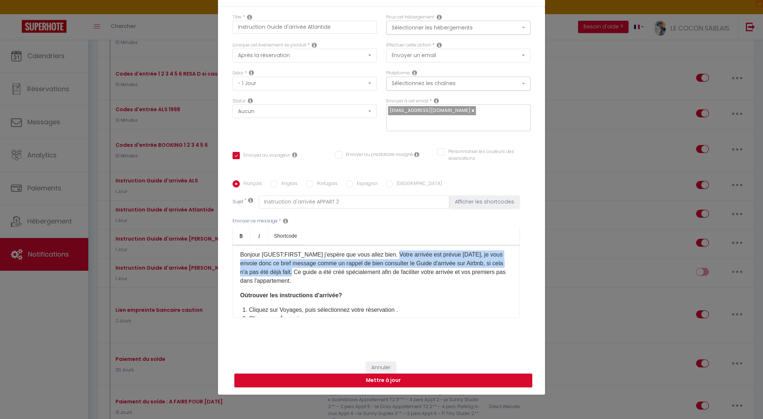
drag, startPoint x: 392, startPoint y: 255, endPoint x: 304, endPoint y: 273, distance: 89.7
click at [304, 273] on p "Bonjour [GUEST:FIRST_NAME]​ j'espère que vous allez bien. Votre arrivée est pré…" at bounding box center [376, 267] width 272 height 35
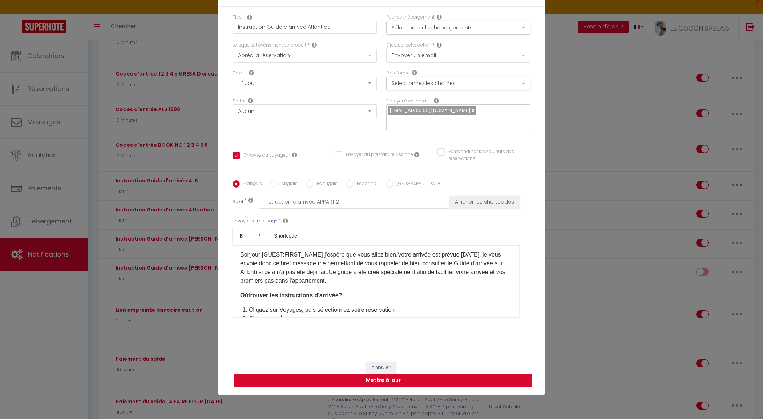
click at [389, 380] on button "Mettre à jour" at bounding box center [383, 381] width 298 height 14
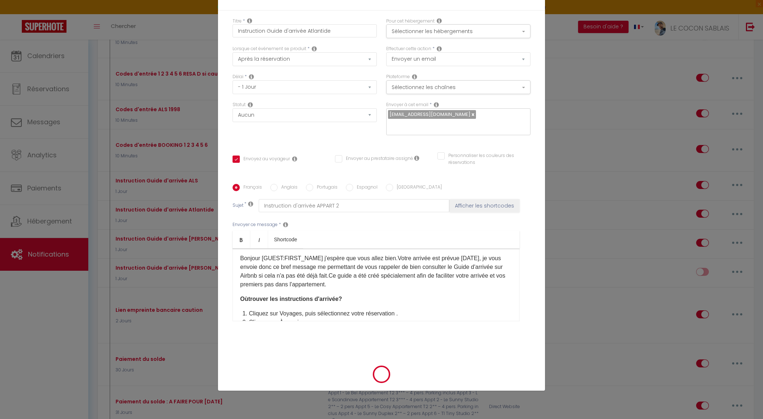
checkbox input "true"
checkbox input "false"
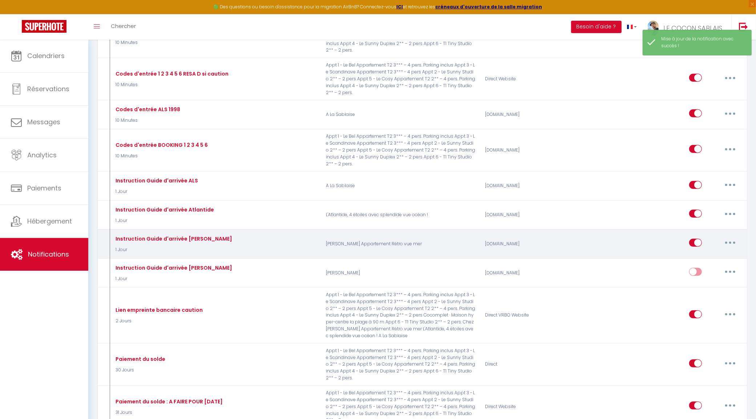
click at [734, 241] on button "button" at bounding box center [730, 243] width 20 height 12
click at [709, 255] on link "Editer" at bounding box center [712, 259] width 54 height 12
type input "Instruction Guide d'arrivée Denis"
select select "1 Jour"
select select
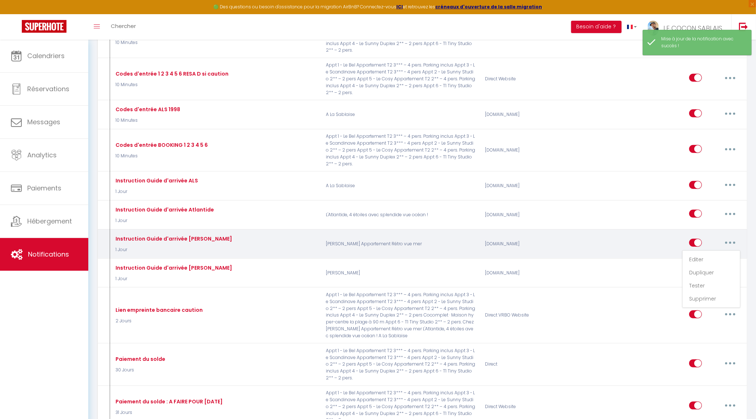
checkbox input "true"
checkbox input "false"
radio input "true"
type input "Instruction d'arrivée APPART 2"
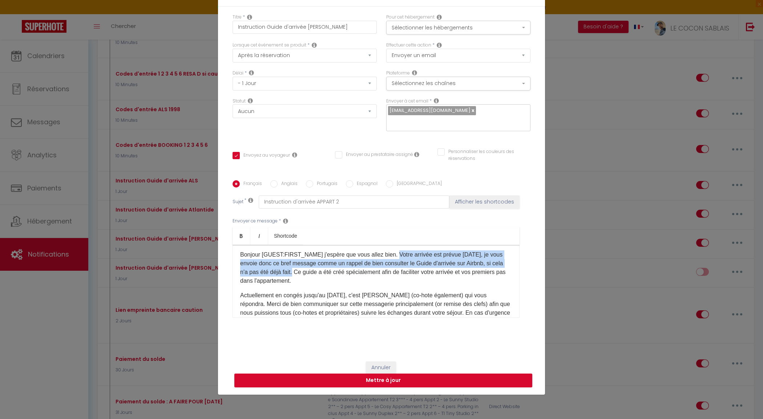
drag, startPoint x: 391, startPoint y: 255, endPoint x: 304, endPoint y: 274, distance: 89.4
click at [304, 274] on p "Bonjour [GUEST:FIRST_NAME]​ j'espère que vous allez bien. Votre arrivée est pré…" at bounding box center [376, 267] width 272 height 35
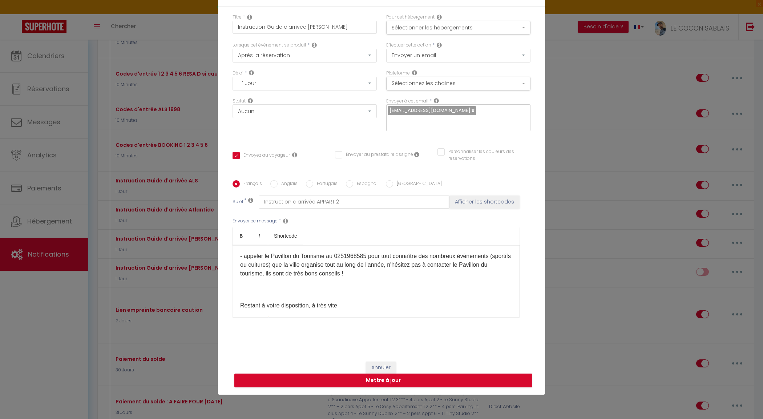
scroll to position [275, 0]
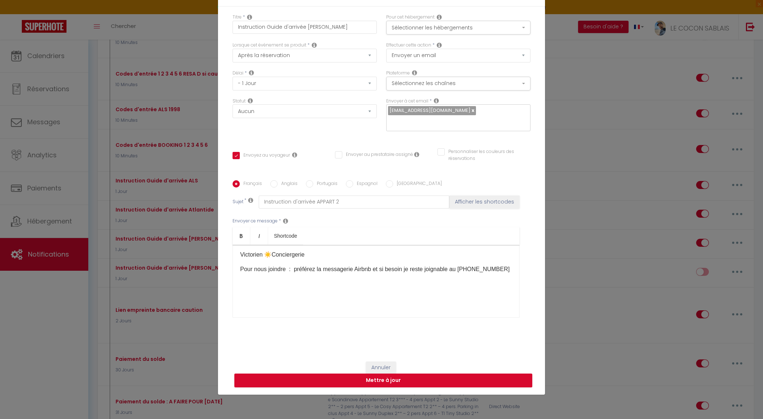
click at [291, 265] on p "Pour nous joindre : préférez la messagerie Airbnb et si besoin je reste joignab…" at bounding box center [376, 269] width 272 height 9
click at [286, 265] on p "Pour nous joindre : préférez la messagerie Airbnb et si besoin je reste joignab…" at bounding box center [376, 269] width 272 height 9
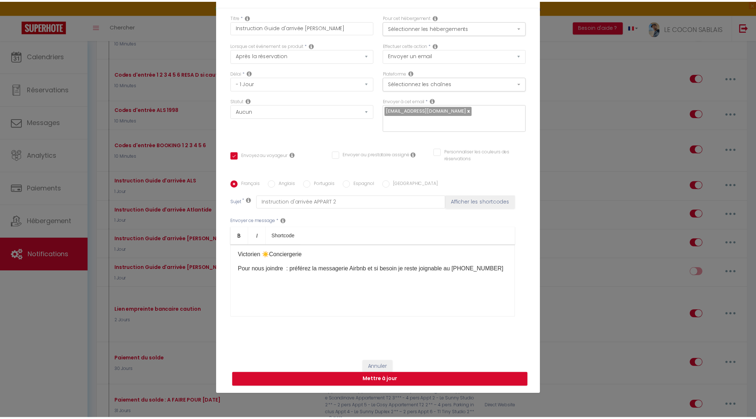
scroll to position [267, 0]
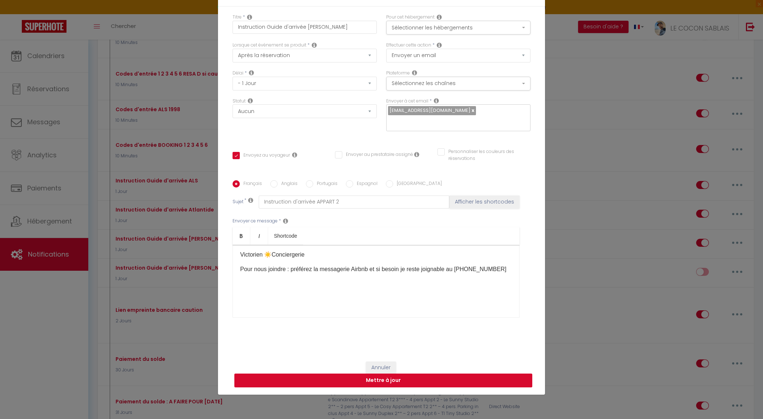
click at [397, 378] on button "Mettre à jour" at bounding box center [383, 381] width 298 height 14
checkbox input "true"
checkbox input "false"
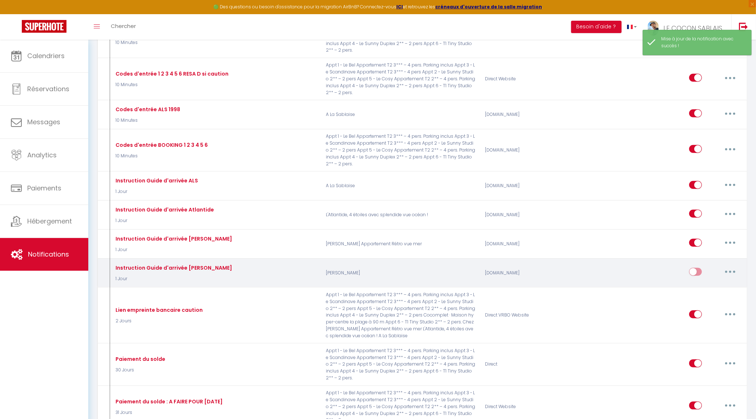
click at [696, 273] on input "checkbox" at bounding box center [695, 273] width 13 height 11
checkbox input "true"
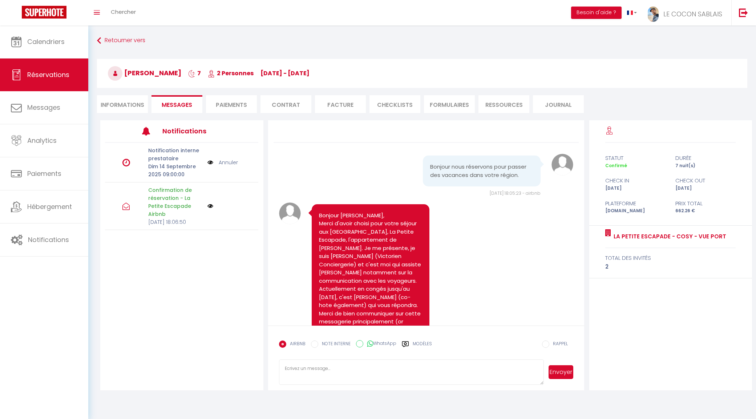
click at [418, 340] on label "Modèles" at bounding box center [422, 346] width 19 height 13
radio input "true"
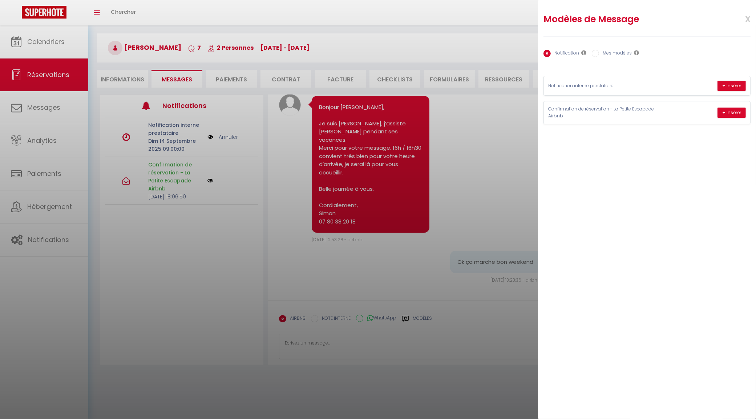
click at [607, 52] on label "Mes modèles" at bounding box center [615, 54] width 33 height 8
click at [599, 52] on input "Mes modèles" at bounding box center [595, 53] width 7 height 7
radio input "true"
radio input "false"
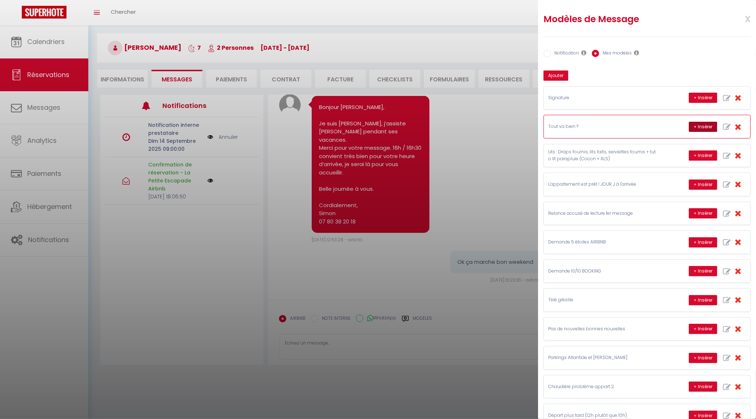
click at [692, 126] on button "+ Insérer" at bounding box center [703, 127] width 28 height 10
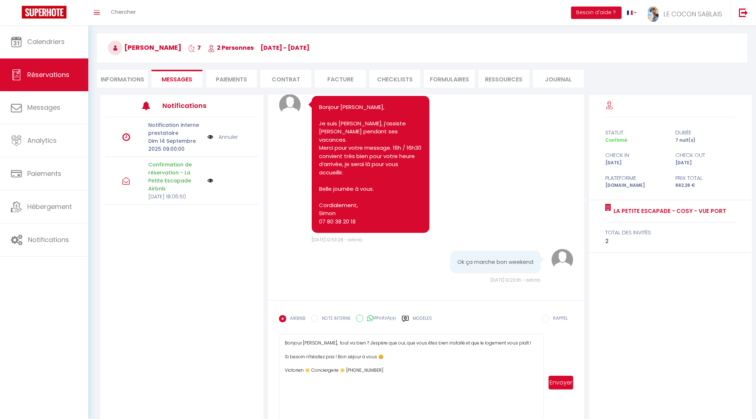
drag, startPoint x: 541, startPoint y: 356, endPoint x: 537, endPoint y: 429, distance: 72.4
click at [537, 393] on html "🟢 Des questions ou besoin d'assistance pour la migration AirBnB? Connectez-vous…" at bounding box center [378, 184] width 756 height 419
drag, startPoint x: 439, startPoint y: 343, endPoint x: 402, endPoint y: 344, distance: 36.7
click at [402, 344] on textarea "Bonjour [PERSON_NAME], tout va bien ? J'espère que oui, que vous êtes bien inst…" at bounding box center [411, 382] width 265 height 97
click at [344, 342] on textarea "Bonjour Fred, tout va bien ? J'espère que oui, que vous passez une bonne et que…" at bounding box center [411, 382] width 265 height 97
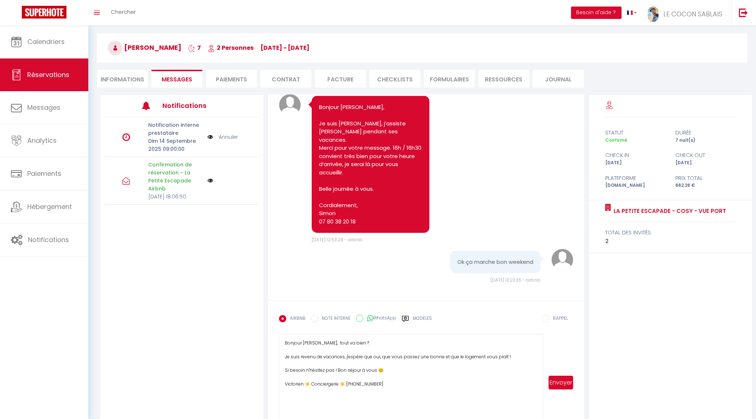
drag, startPoint x: 346, startPoint y: 358, endPoint x: 380, endPoint y: 357, distance: 33.8
click at [380, 357] on textarea "Bonjour Fred, tout va bien ? Je suis revenu de vacances, j'espère que oui, que …" at bounding box center [411, 382] width 265 height 97
click at [366, 341] on textarea "Bonjour Fred, tout va bien ? Je suis revenu de vacances, , que vous passez une …" at bounding box center [411, 382] width 265 height 97
paste textarea "j'espère que oui"
click at [346, 358] on textarea "Bonjour Fred, tout va bien ? j'espère que oui, Je suis revenu de vacances, , qu…" at bounding box center [411, 382] width 265 height 97
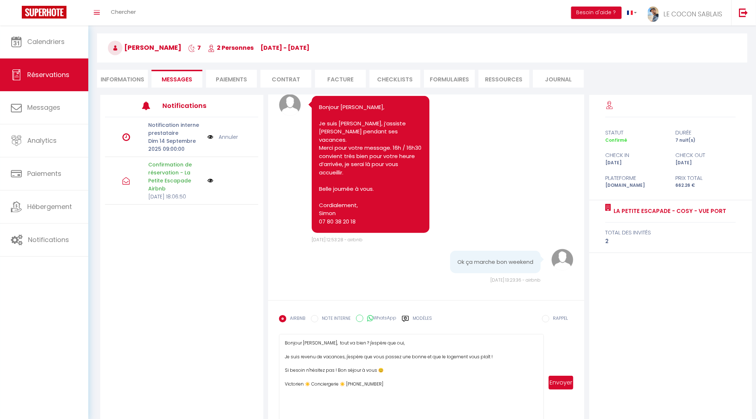
click at [410, 357] on textarea "Bonjour Fred, tout va bien ? j'espère que oui, Je suis revenu de vacances, j'es…" at bounding box center [411, 382] width 265 height 97
click at [416, 357] on textarea "Bonjour Fred, tout va bien ? j'espère que oui, Je suis revenu de vacances, j'es…" at bounding box center [411, 382] width 265 height 97
click at [440, 371] on textarea "Bonjour Fred, tout va bien ? j'espère que oui, Je suis revenu de vacances, j'es…" at bounding box center [411, 382] width 265 height 97
click at [443, 367] on textarea "Bonjour Fred, tout va bien ? j'espère que oui, Je suis revenu de vacances, j'es…" at bounding box center [411, 382] width 265 height 97
click at [445, 364] on textarea "Bonjour Fred, tout va bien ? j'espère que oui, Je suis revenu de vacances, j'es…" at bounding box center [411, 382] width 265 height 97
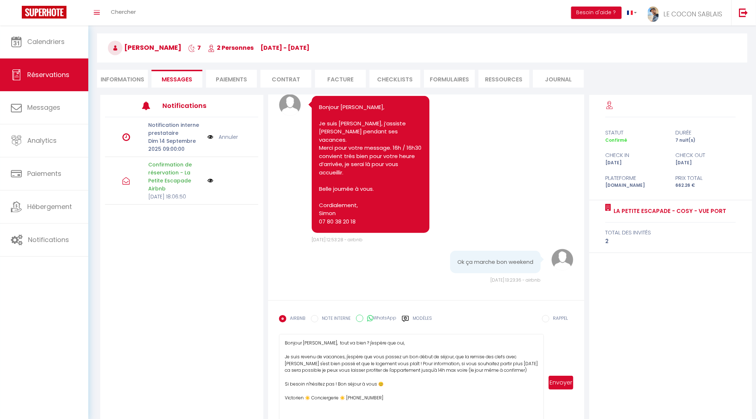
click at [448, 373] on textarea "Bonjour Fred, tout va bien ? j'espère que oui, Je suis revenu de vacances, j'es…" at bounding box center [411, 382] width 265 height 97
click at [517, 371] on textarea "Bonjour Fred, tout va bien ? j'espère que oui, Je suis revenu de vacances, j'es…" at bounding box center [411, 382] width 265 height 97
click at [393, 385] on textarea "Bonjour Fred, tout va bien ? j'espère que oui, Je suis revenu de vacances, j'es…" at bounding box center [411, 382] width 265 height 97
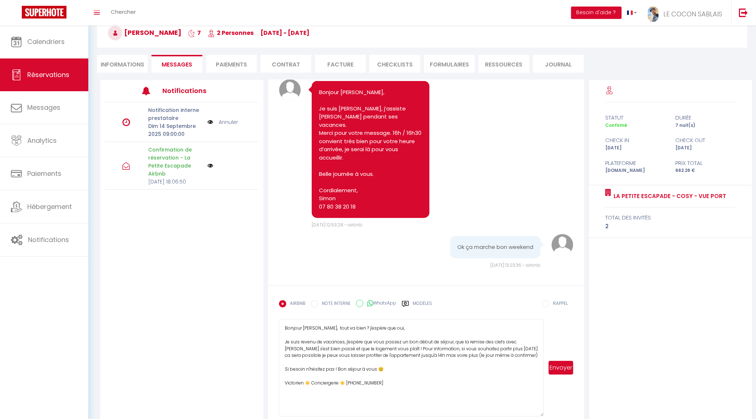
scroll to position [52, 0]
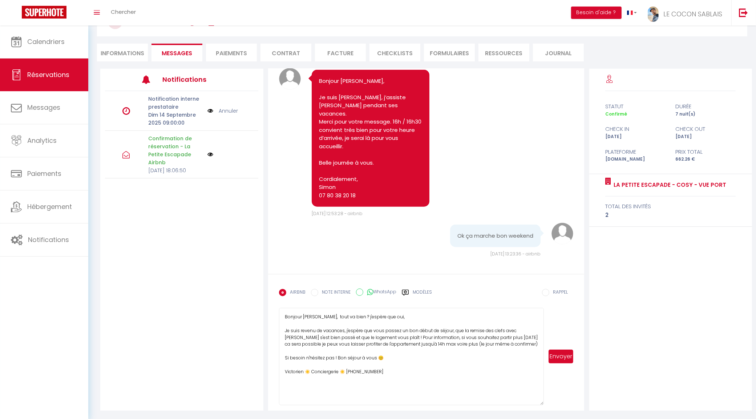
click at [412, 370] on textarea "Bonjour Fred, tout va bien ? j'espère que oui, Je suis revenu de vacances, j'es…" at bounding box center [411, 356] width 265 height 97
type textarea "Bonjour Fred, tout va bien ? j'espère que oui, Je suis revenu de vacances, j'es…"
click at [559, 354] on button "Envoyer" at bounding box center [561, 357] width 25 height 14
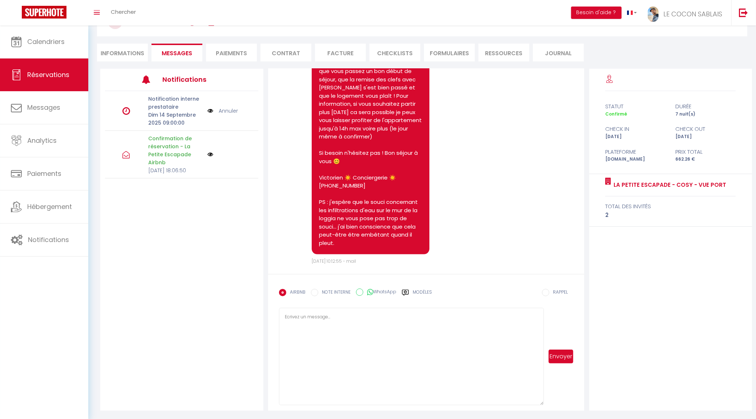
scroll to position [1145, 0]
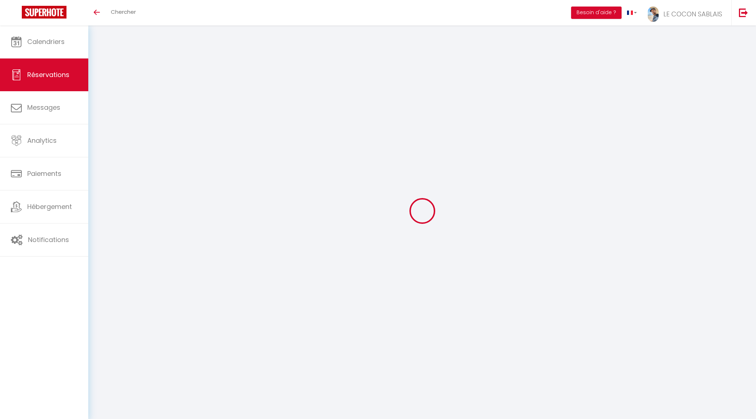
select select
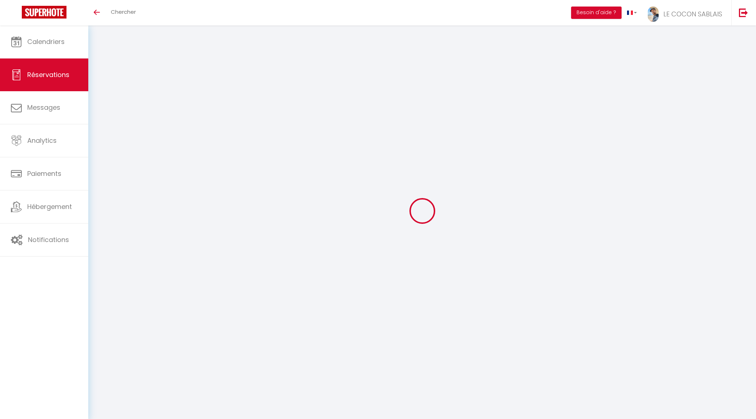
type input "Fred"
type input "Laumas"
type input "cijgpilfurl0xm5zm7bytbmzkcl0@reply.superhote.com"
type input "+33673361888"
select select
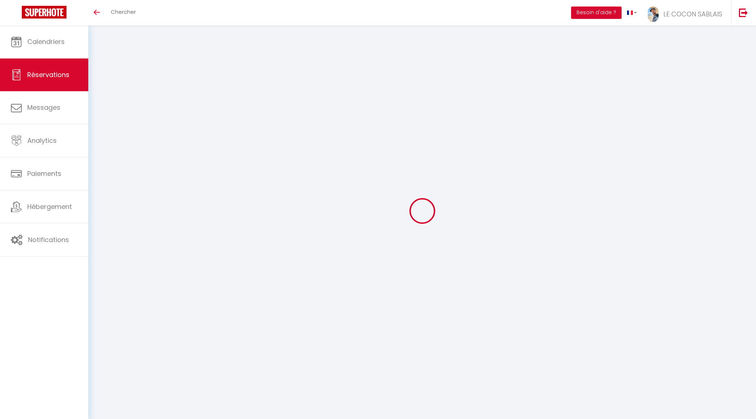
type input "97.31"
select select "66446"
select select "1"
select select
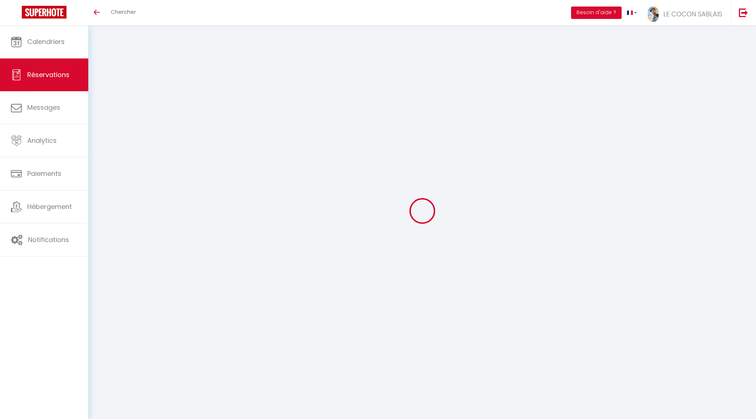
type input "2"
select select "12"
select select
type input "590"
checkbox input "false"
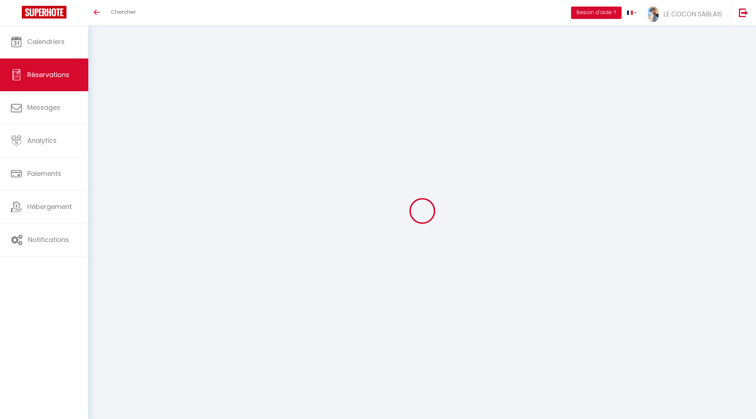
type input "94.4"
select select "1"
type input "0"
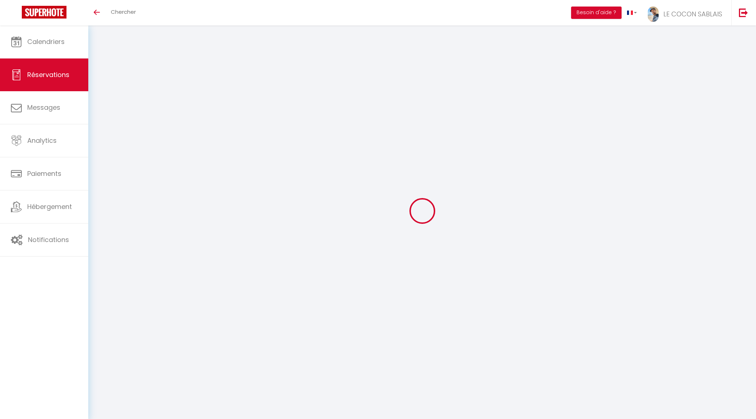
select select
select select "15"
checkbox input "false"
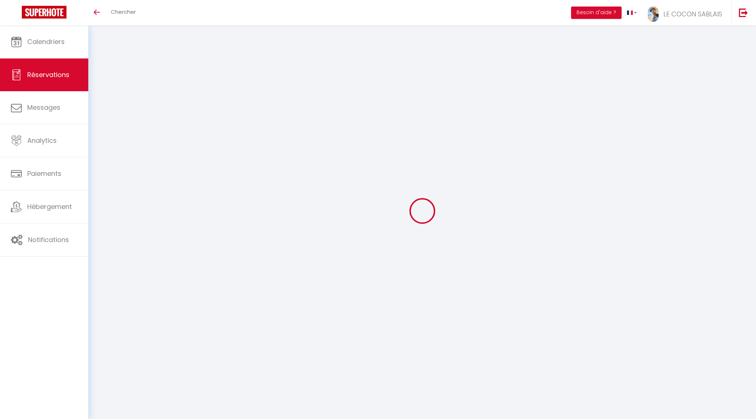
select select
checkbox input "false"
select select
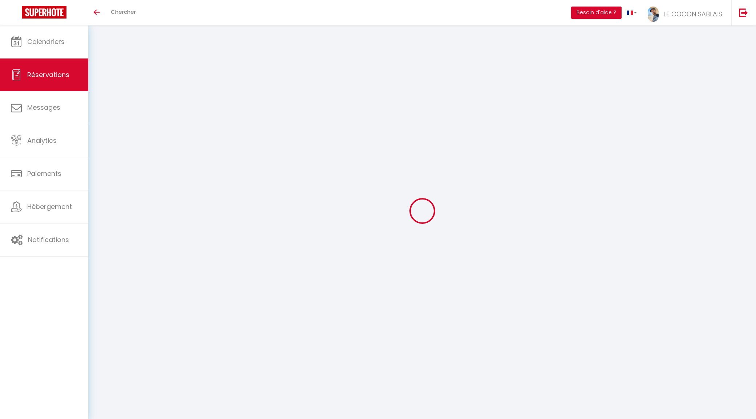
select select
checkbox input "false"
select select
type input "45"
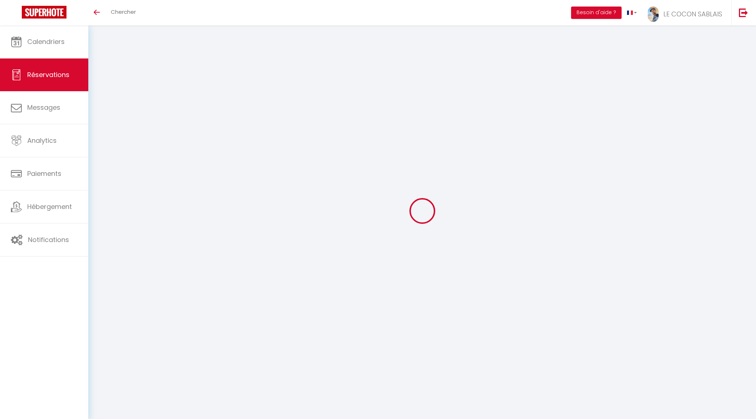
type input "27.26"
select select
checkbox input "false"
select select
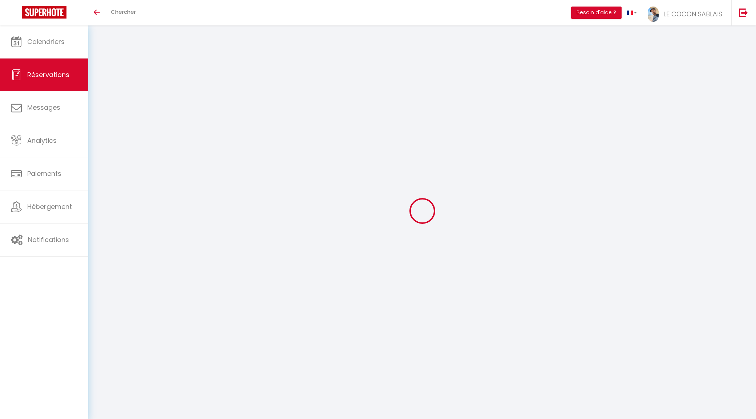
checkbox input "false"
select select
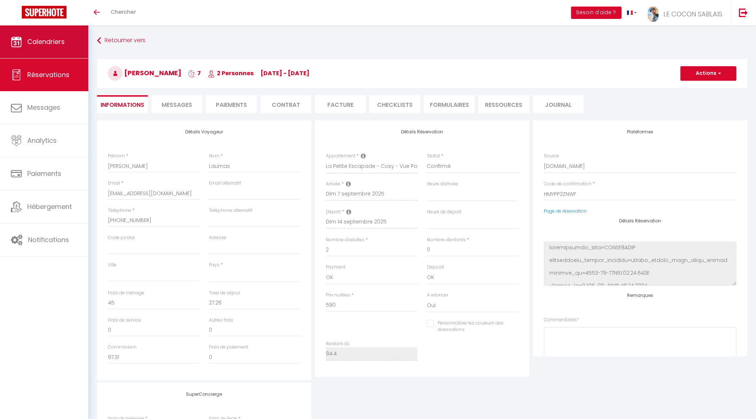
click at [49, 53] on link "Calendriers" at bounding box center [44, 41] width 88 height 33
